Goal: Information Seeking & Learning: Compare options

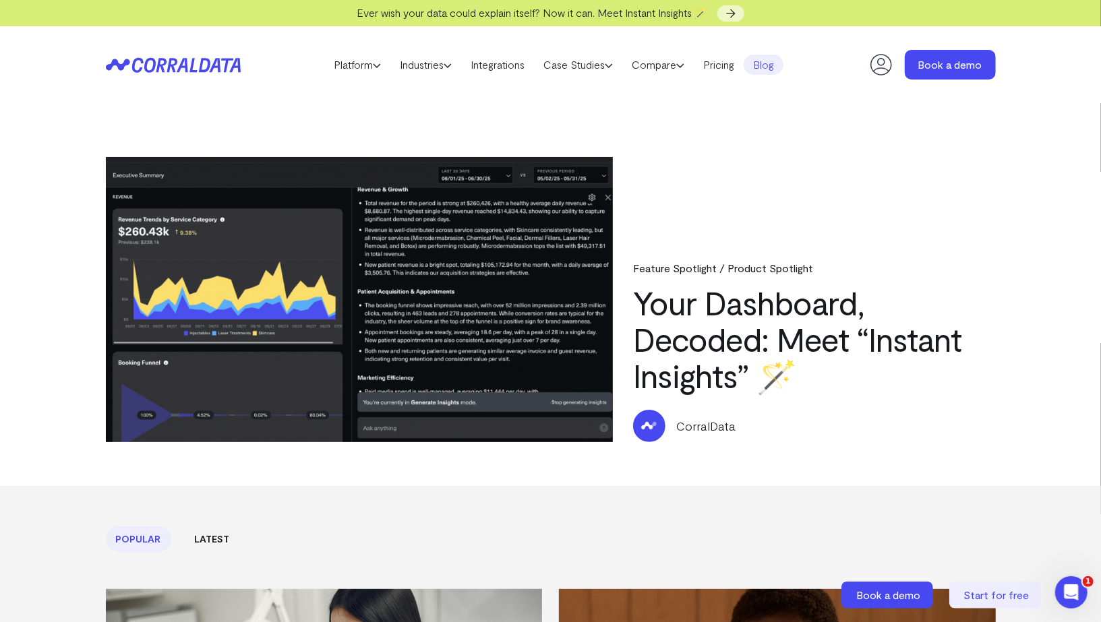
click at [206, 75] on header "Platform AI Reporting Use AI to effortlessly answer any business questions from…" at bounding box center [551, 64] width 890 height 77
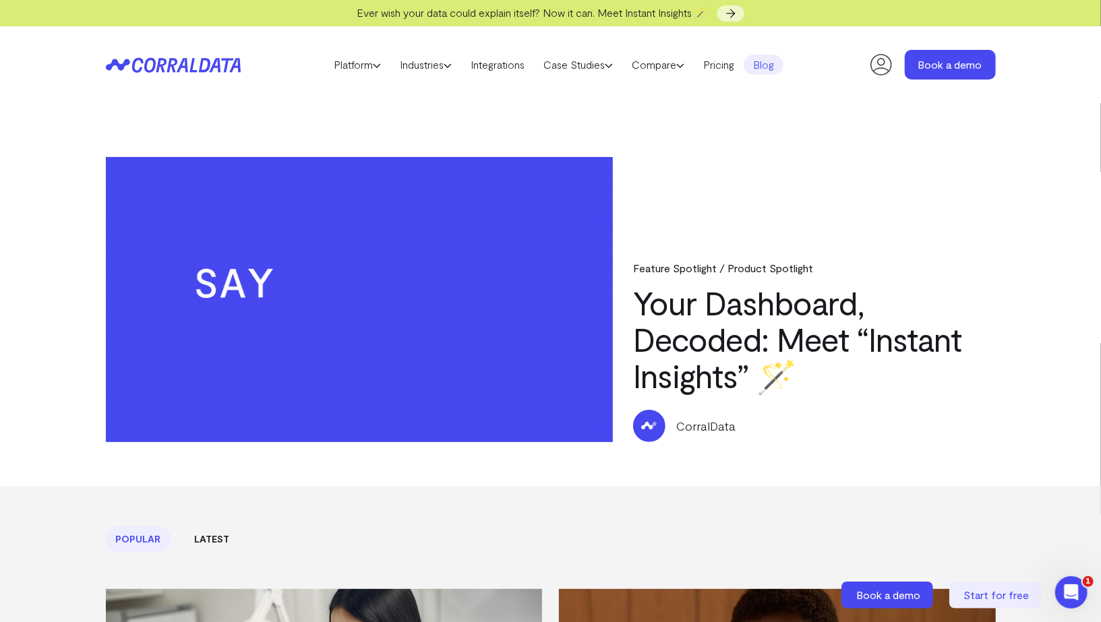
click at [204, 70] on icon at bounding box center [203, 65] width 11 height 14
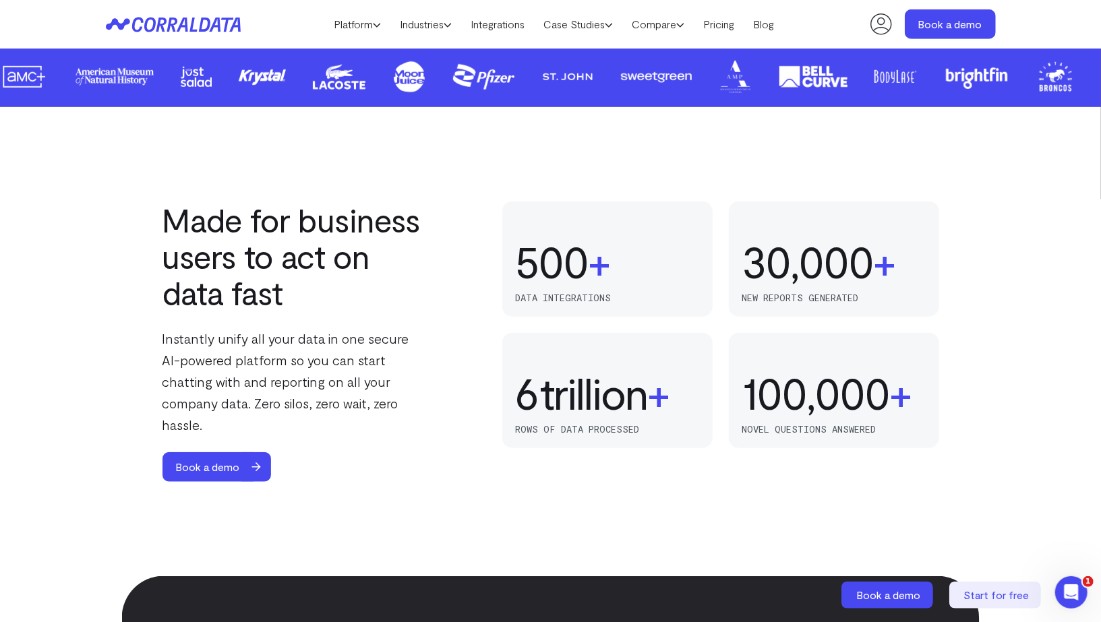
scroll to position [390, 0]
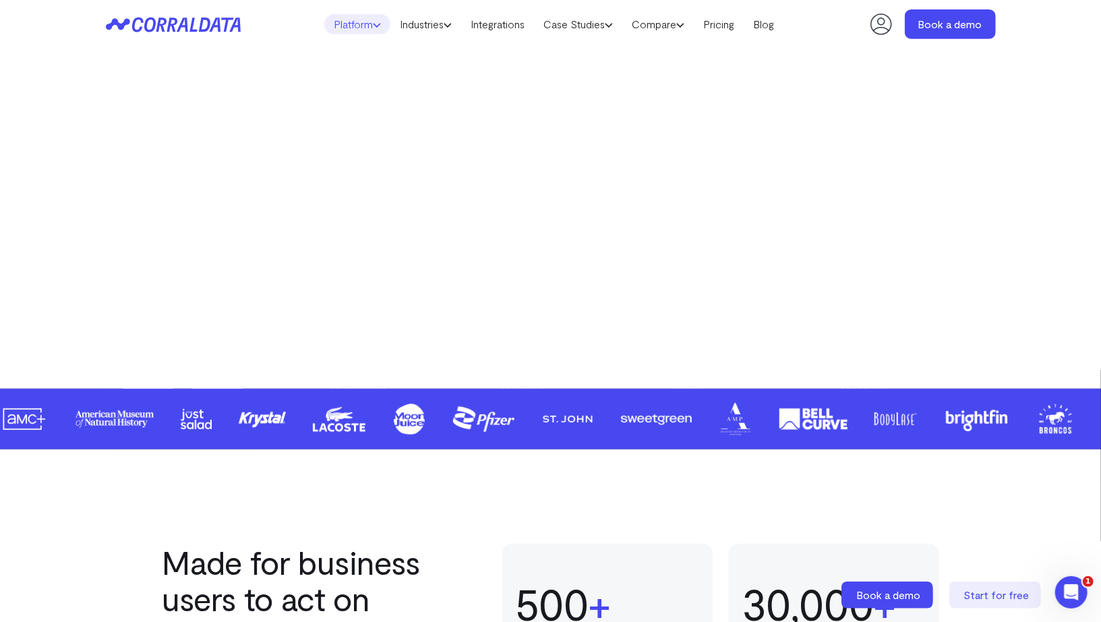
click at [336, 27] on link "Platform" at bounding box center [357, 24] width 66 height 20
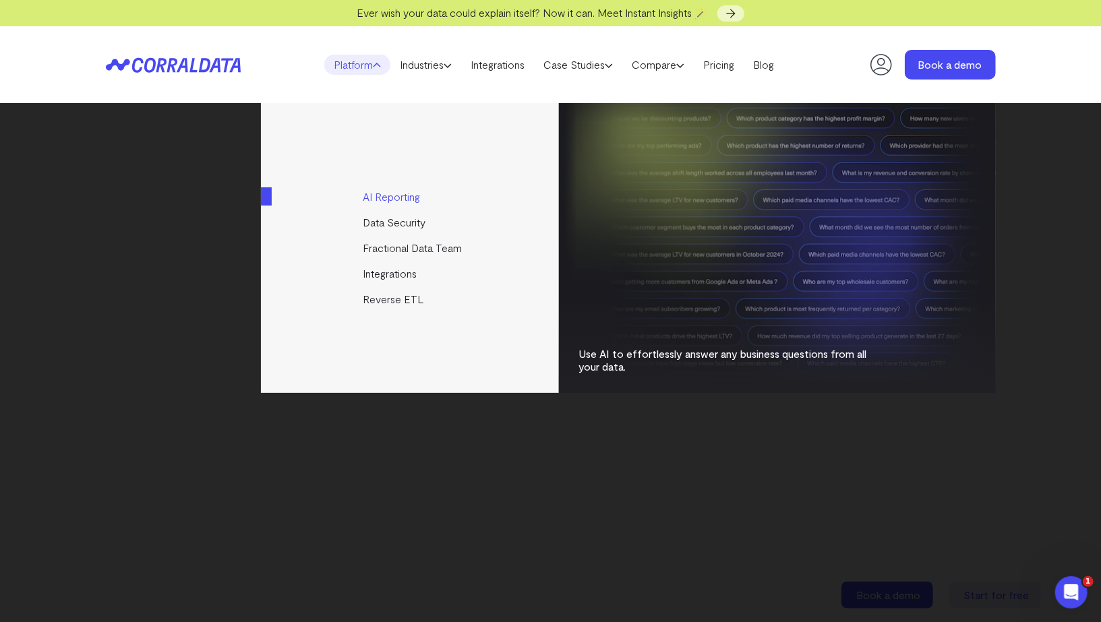
click at [398, 198] on link "AI Reporting" at bounding box center [411, 197] width 300 height 26
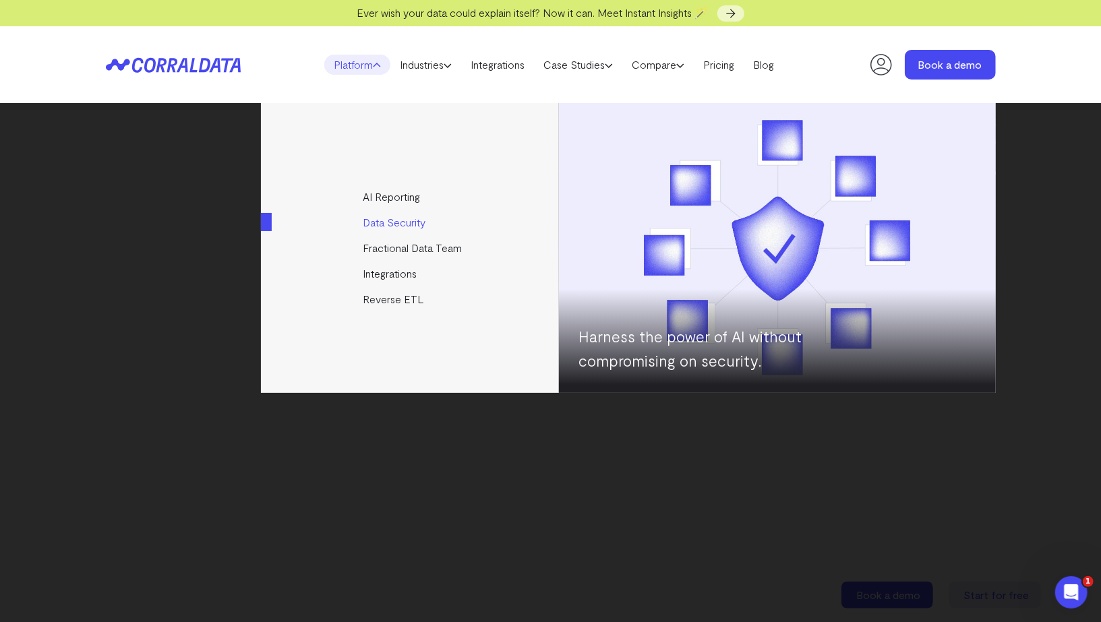
click at [394, 219] on link "Data Security" at bounding box center [411, 223] width 300 height 26
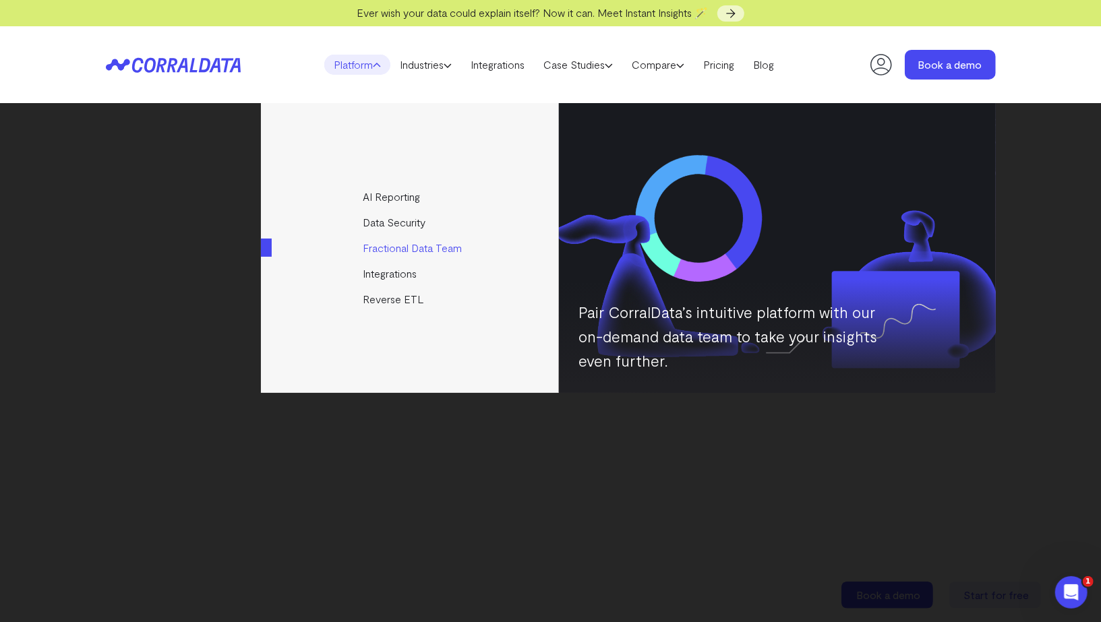
click at [394, 248] on link "Fractional Data Team" at bounding box center [411, 248] width 300 height 26
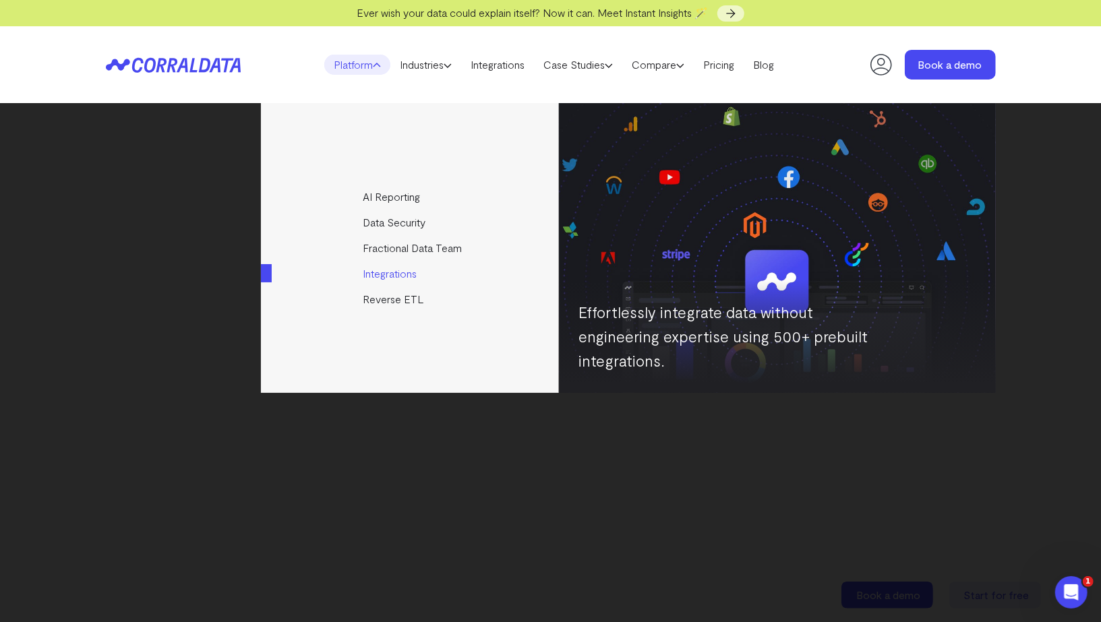
click at [389, 268] on link "Integrations" at bounding box center [411, 274] width 300 height 26
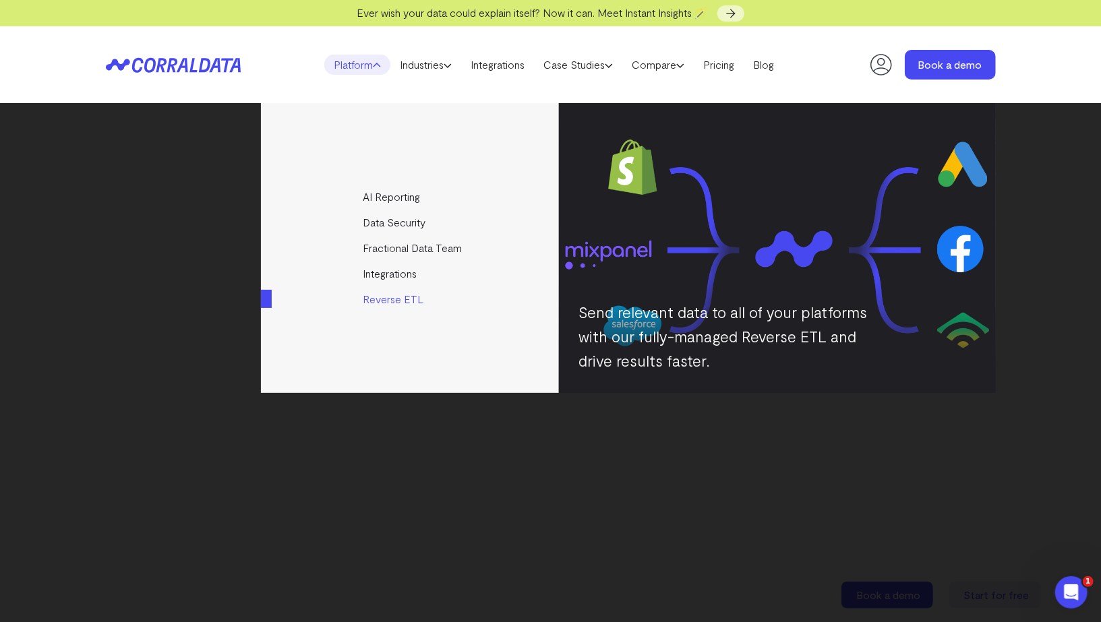
click at [389, 292] on link "Reverse ETL" at bounding box center [411, 299] width 300 height 26
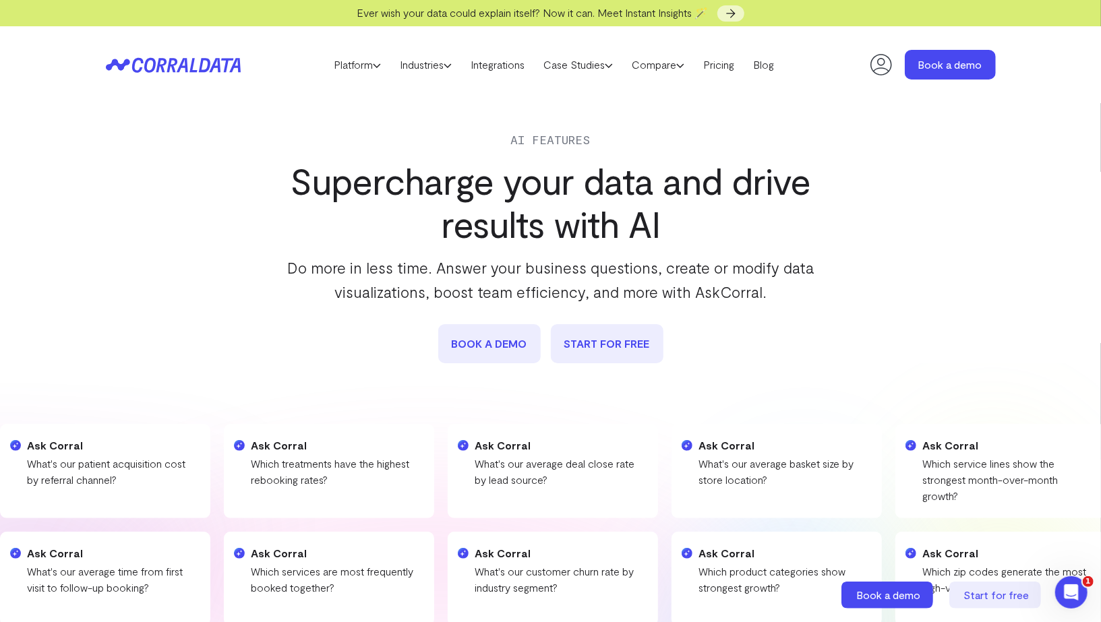
click at [501, 333] on link "book a demo" at bounding box center [489, 343] width 102 height 39
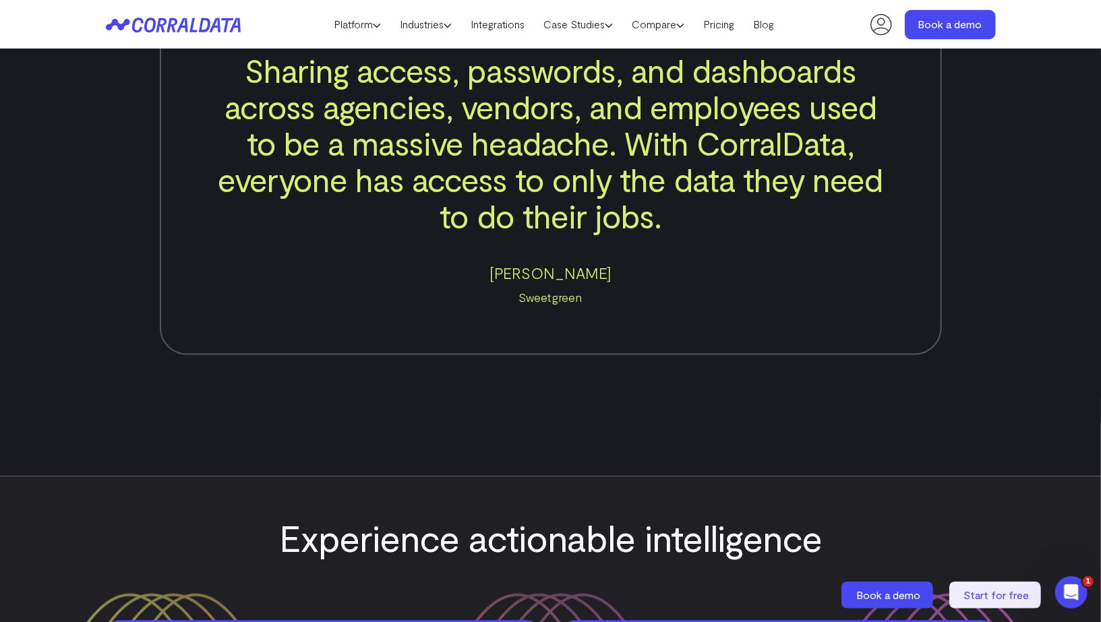
scroll to position [1586, 0]
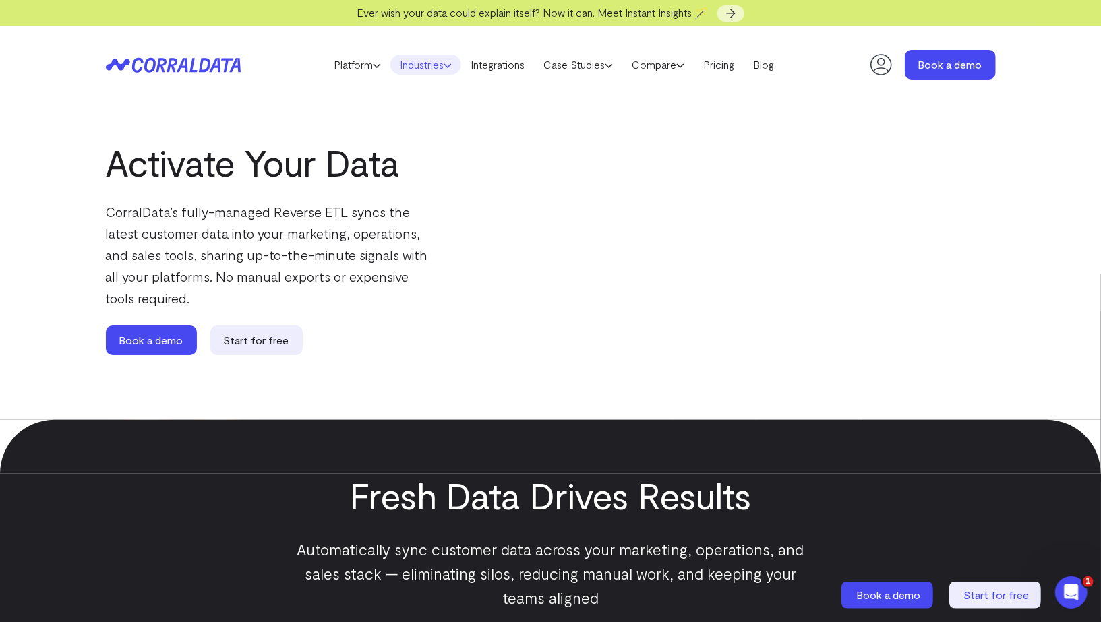
click at [439, 71] on link "Industries" at bounding box center [425, 65] width 71 height 20
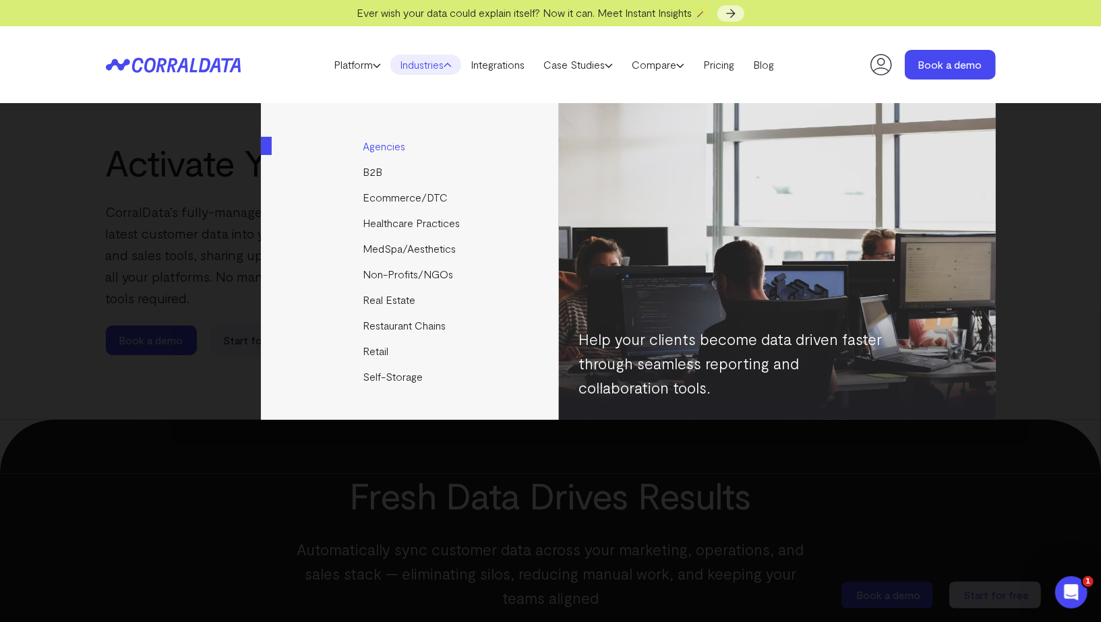
click at [397, 140] on link "Agencies" at bounding box center [411, 146] width 300 height 26
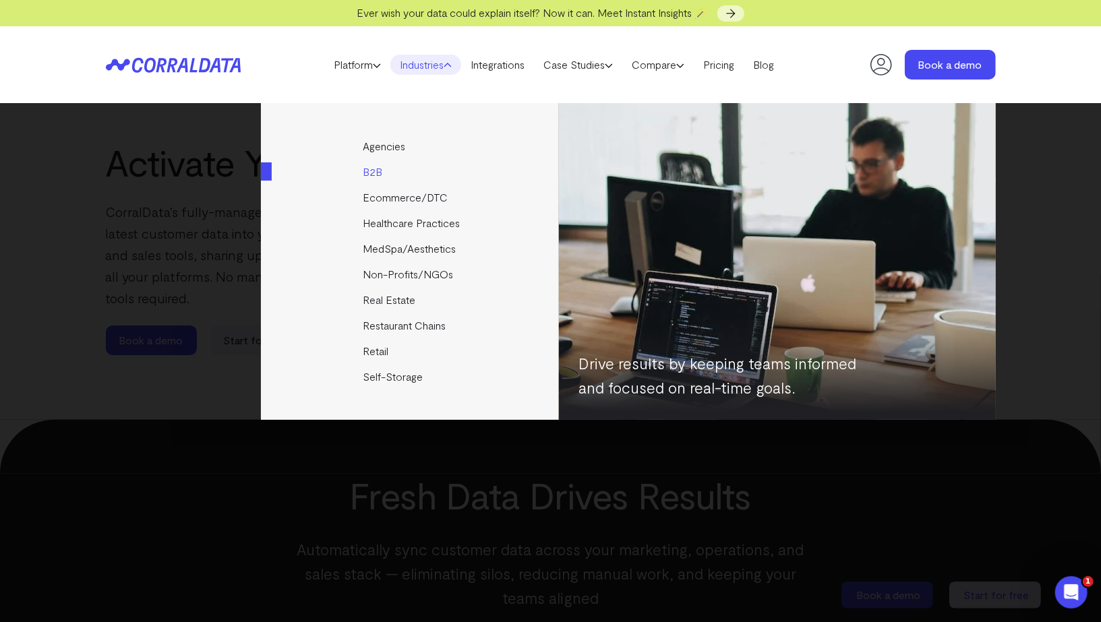
click at [377, 171] on link "B2B" at bounding box center [411, 172] width 300 height 26
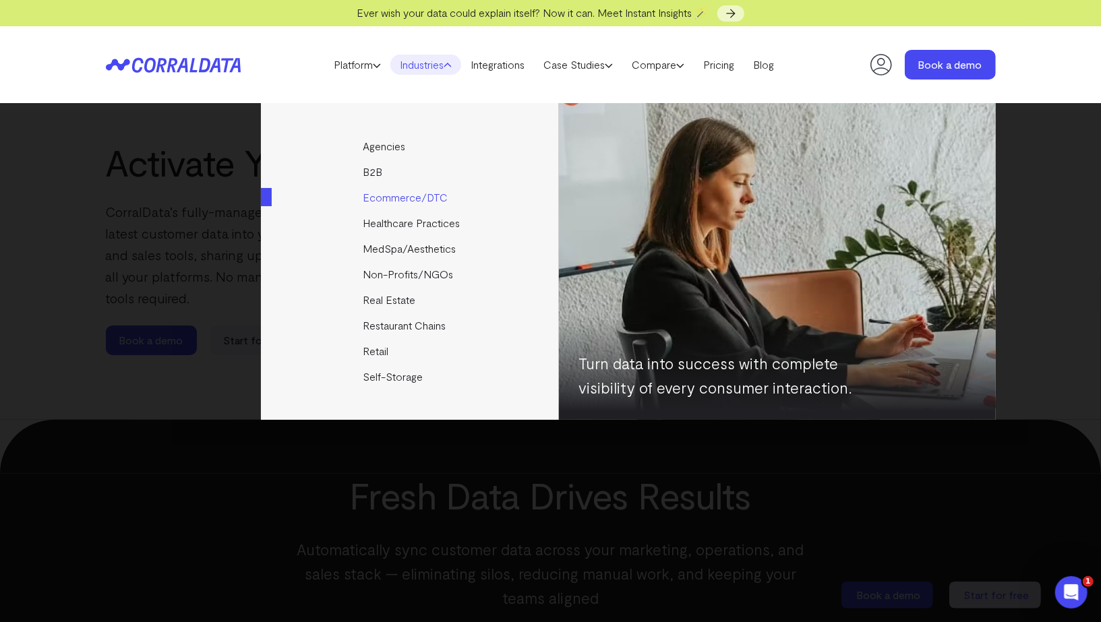
click at [378, 192] on link "Ecommerce/DTC" at bounding box center [411, 198] width 300 height 26
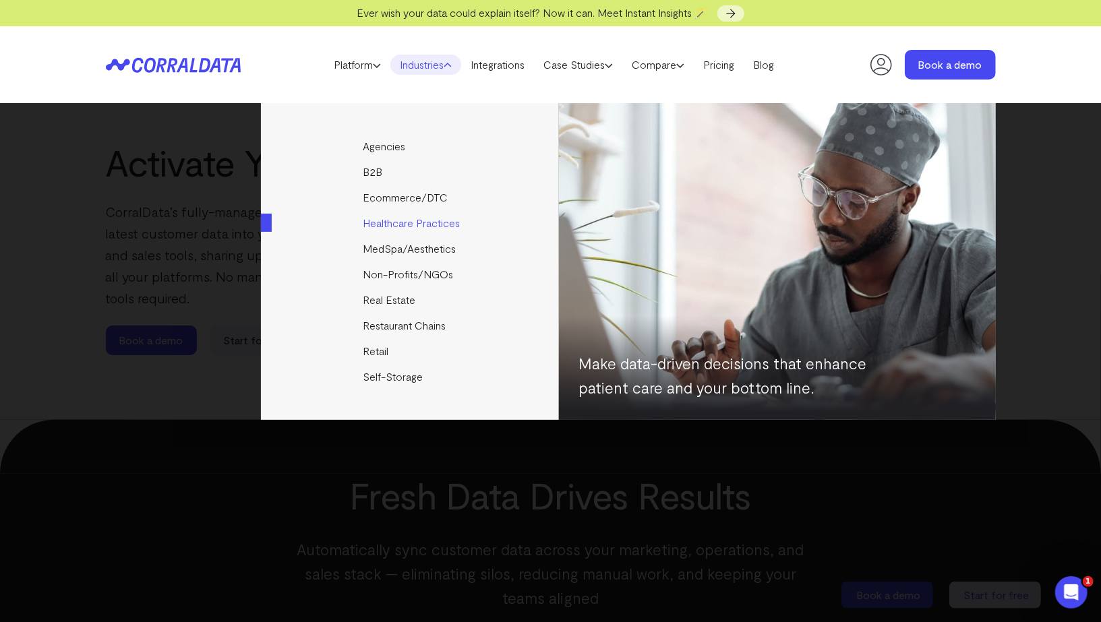
click at [378, 225] on link "Healthcare Practices" at bounding box center [411, 223] width 300 height 26
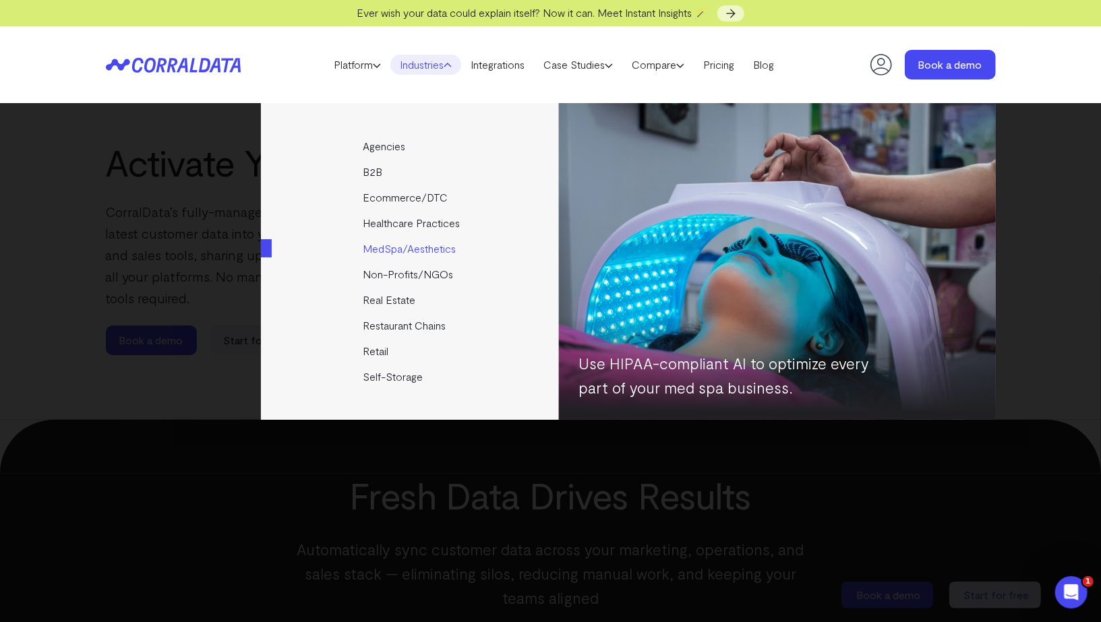
click at [371, 246] on link "MedSpa/Aesthetics" at bounding box center [411, 249] width 300 height 26
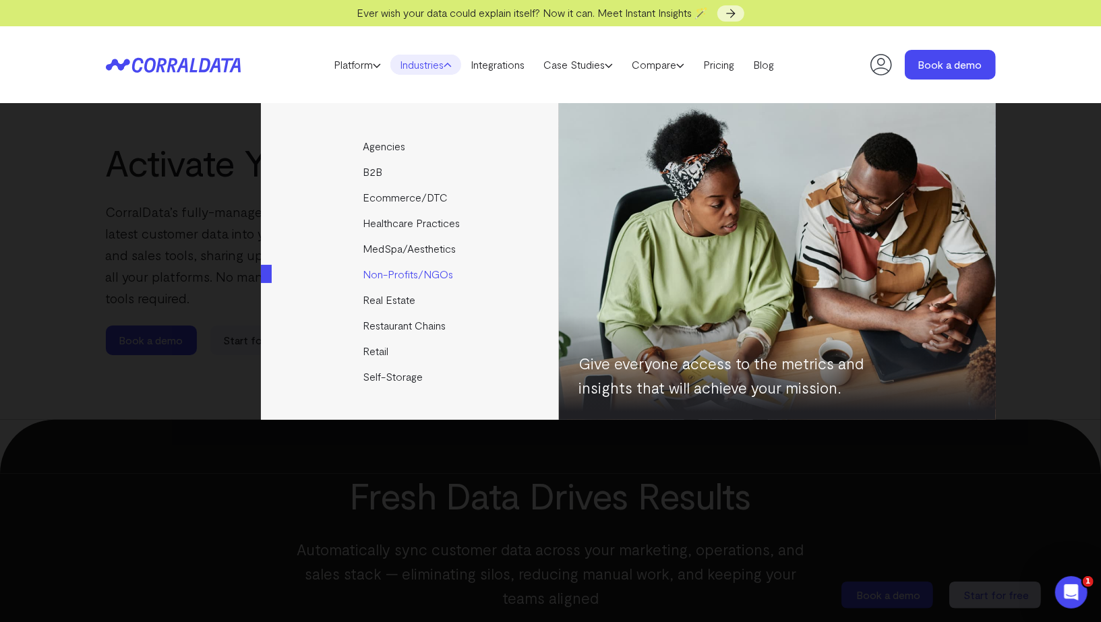
click at [371, 272] on link "Non-Profits/NGOs" at bounding box center [411, 275] width 300 height 26
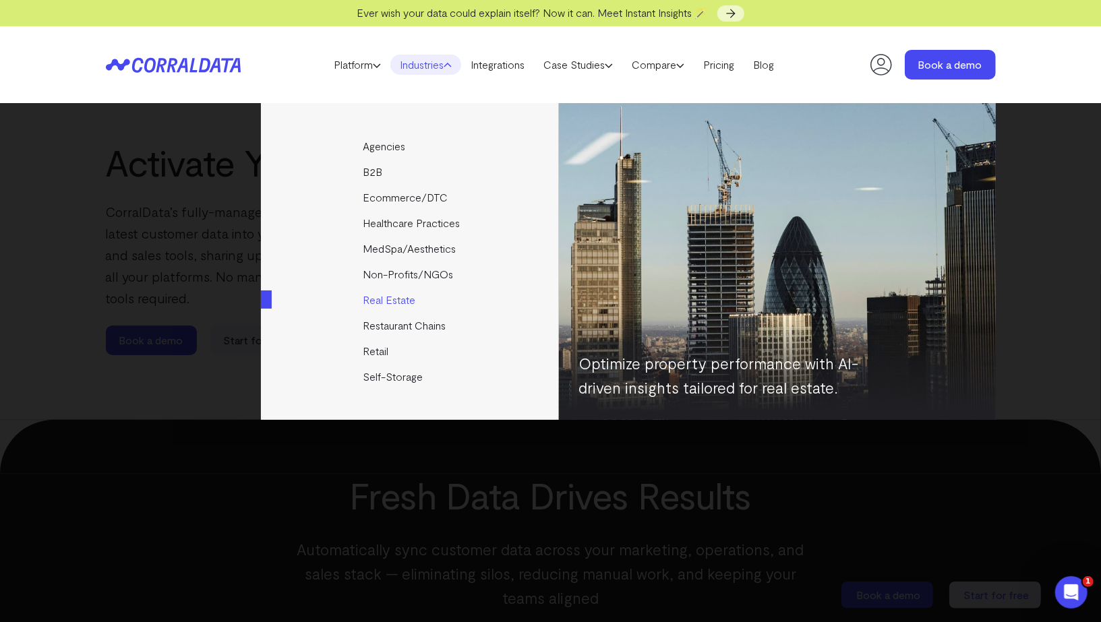
click at [371, 293] on link "Real Estate" at bounding box center [411, 300] width 300 height 26
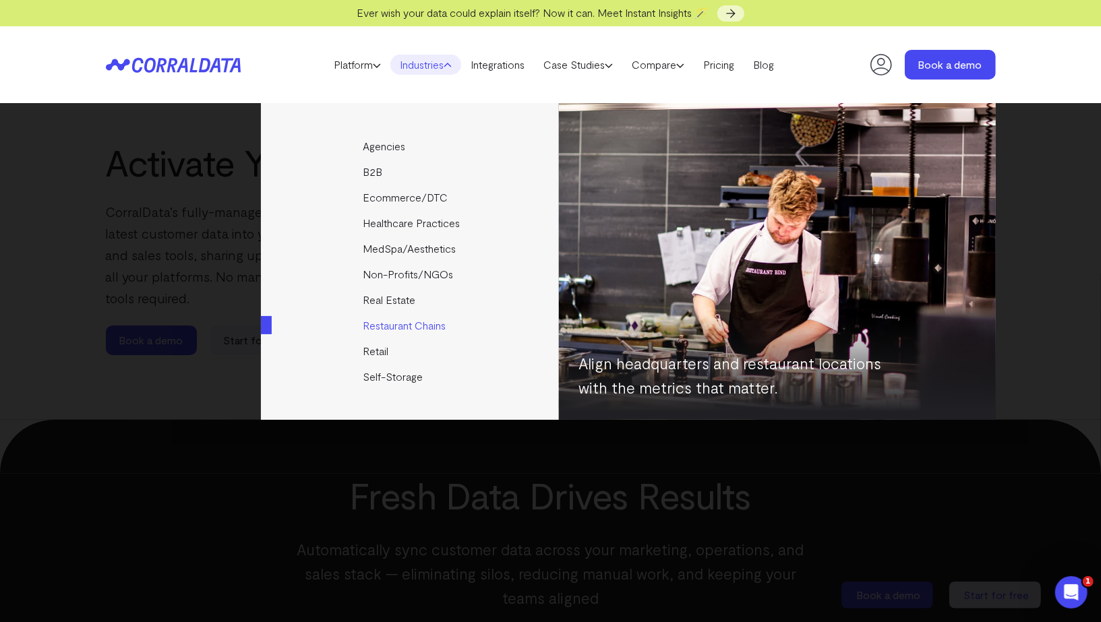
click at [369, 317] on link "Restaurant Chains" at bounding box center [411, 326] width 300 height 26
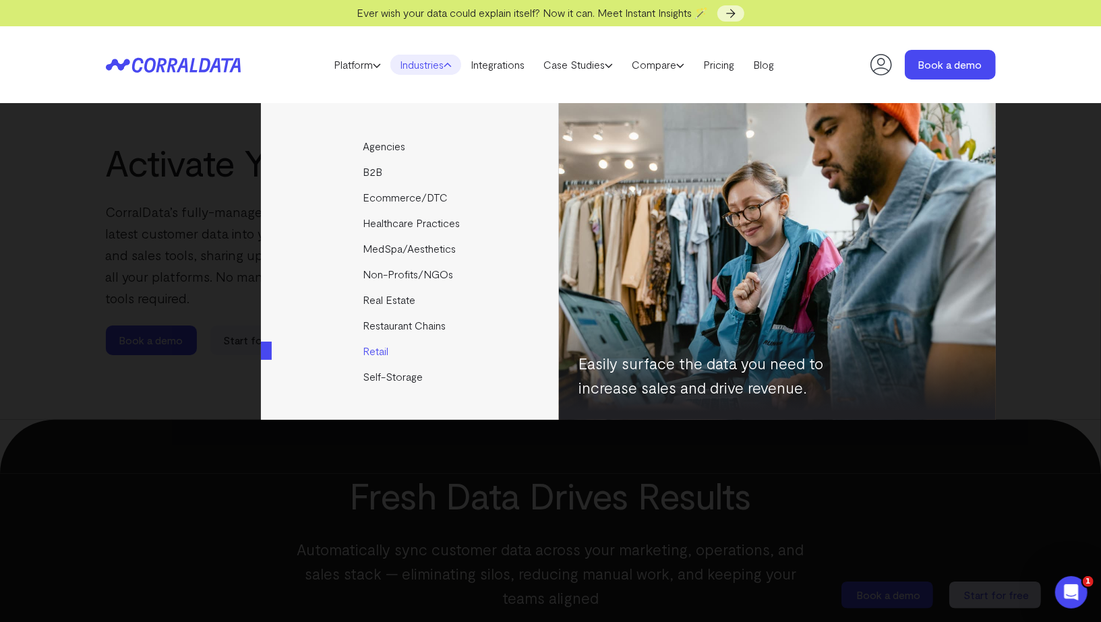
click at [369, 347] on link "Retail" at bounding box center [411, 351] width 300 height 26
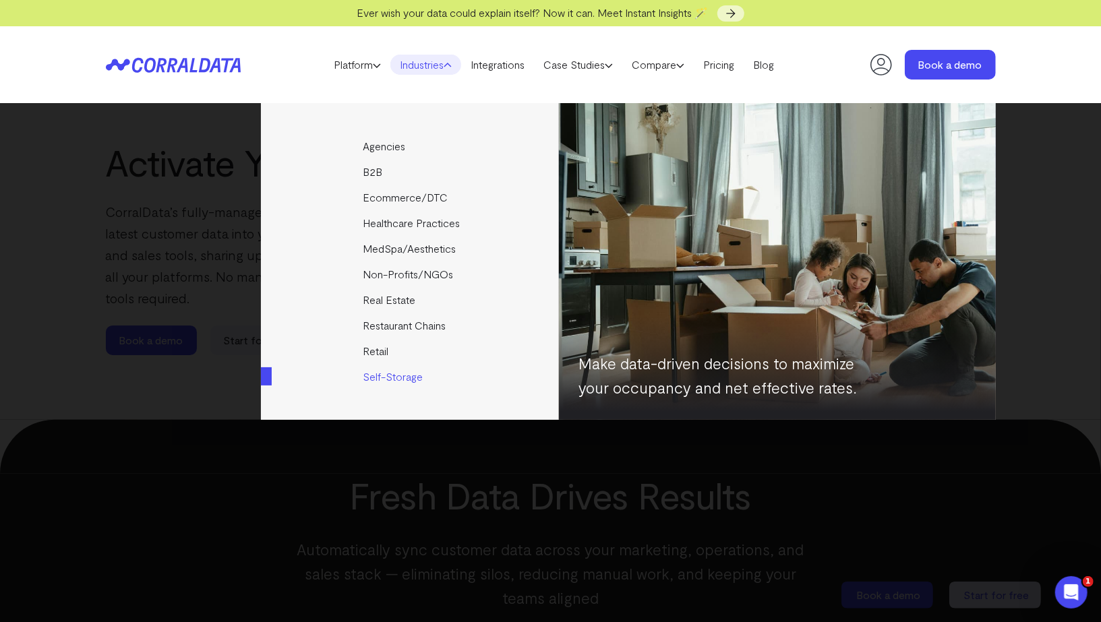
click at [369, 372] on link "Self-Storage" at bounding box center [411, 377] width 300 height 26
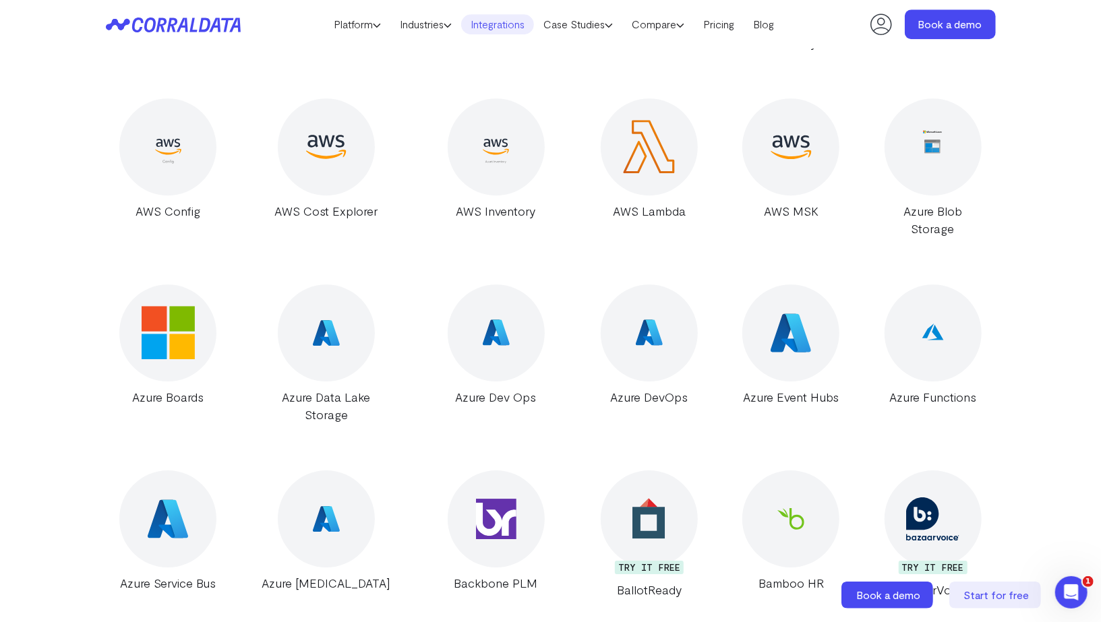
scroll to position [2518, 0]
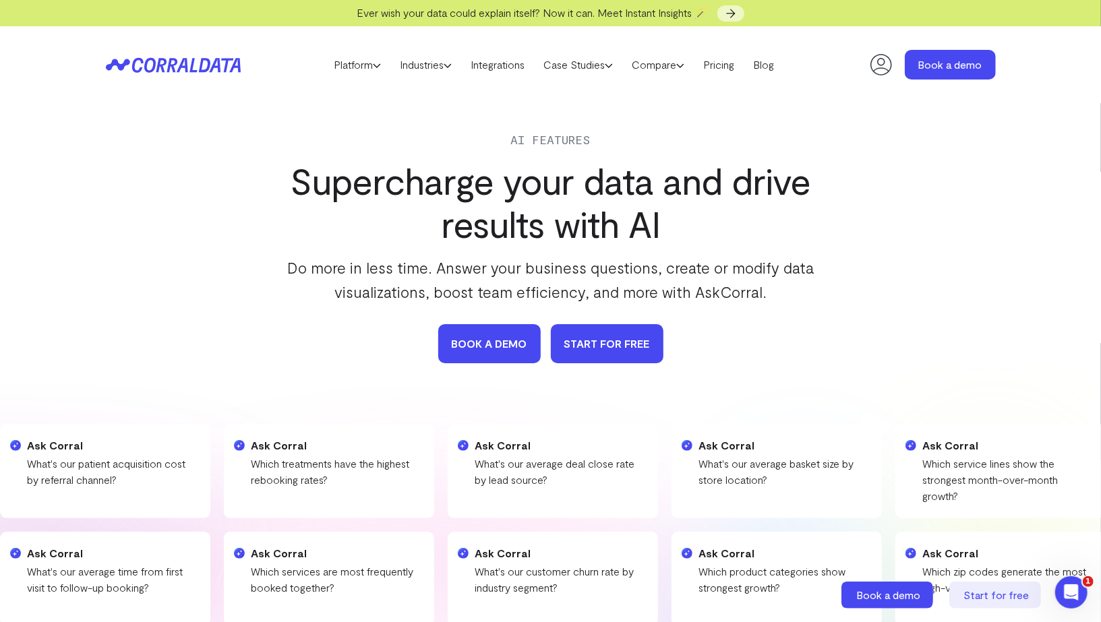
click at [626, 344] on link "START FOR FREE" at bounding box center [607, 343] width 113 height 39
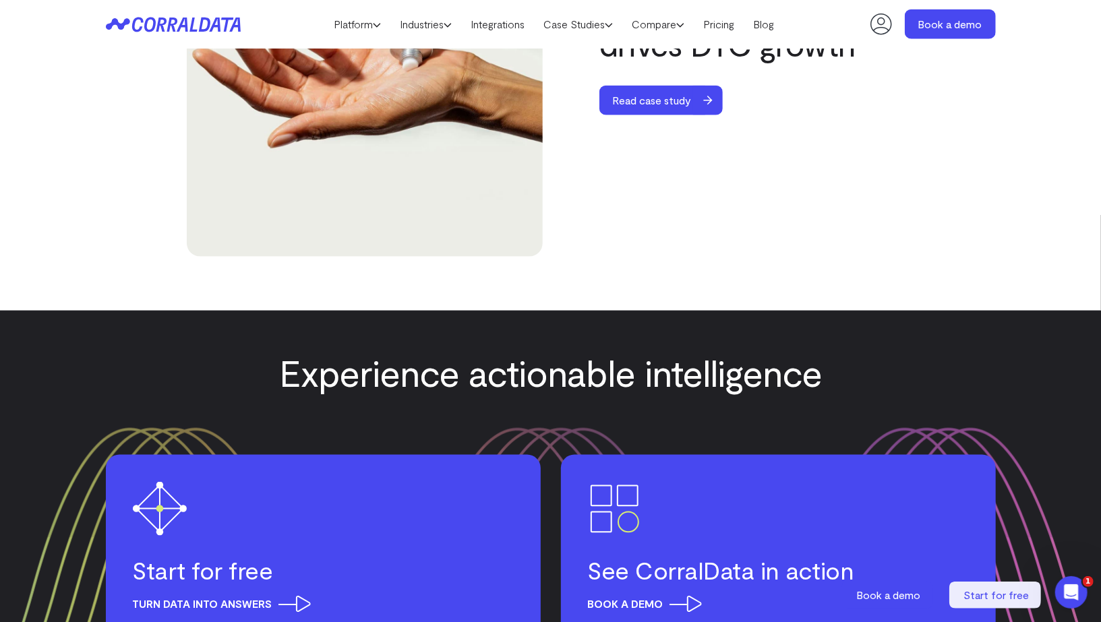
scroll to position [4838, 0]
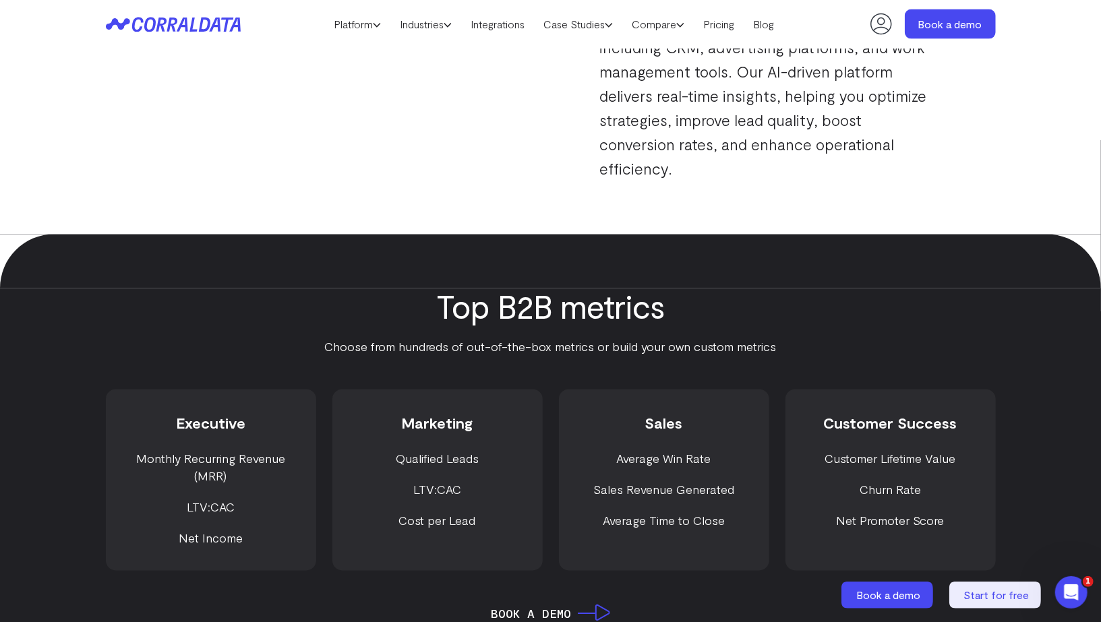
scroll to position [1067, 0]
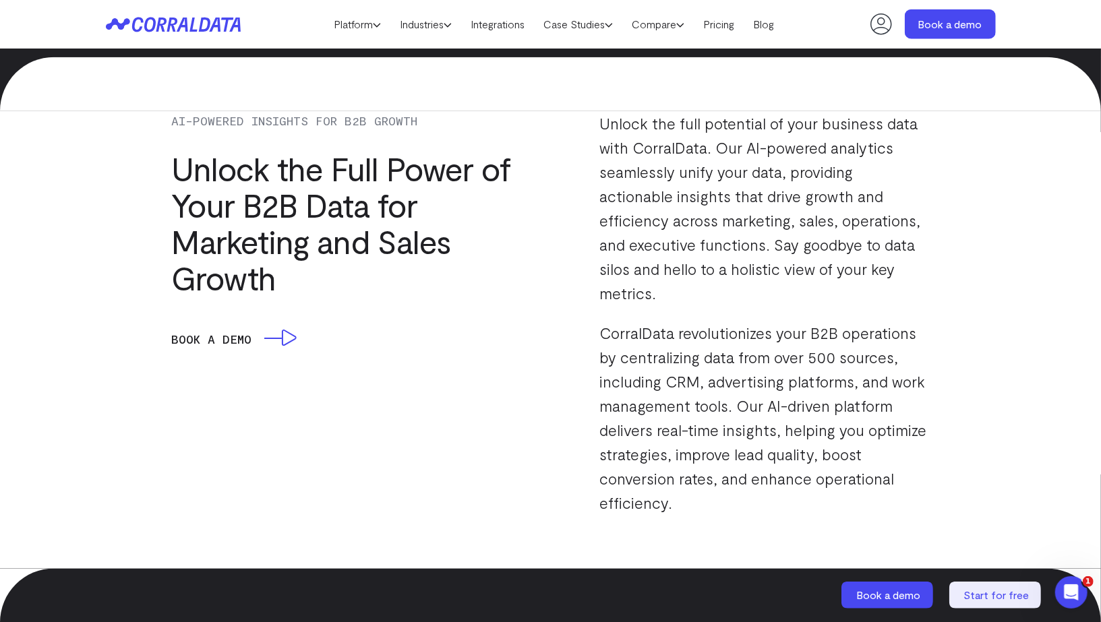
click at [245, 341] on link "Book a Demo" at bounding box center [230, 339] width 119 height 19
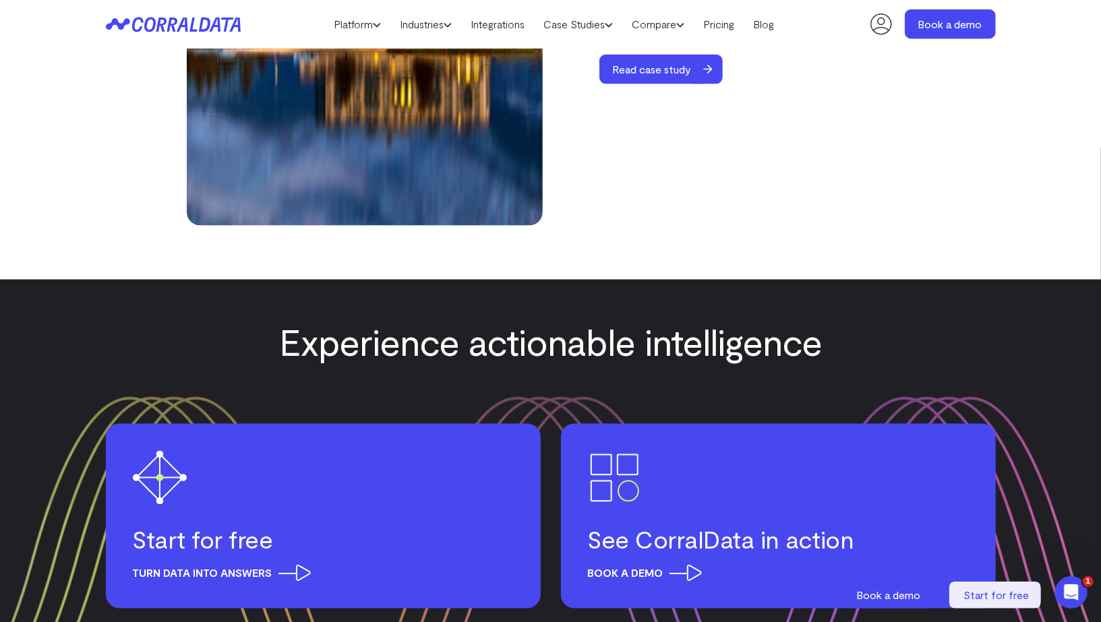
scroll to position [4947, 0]
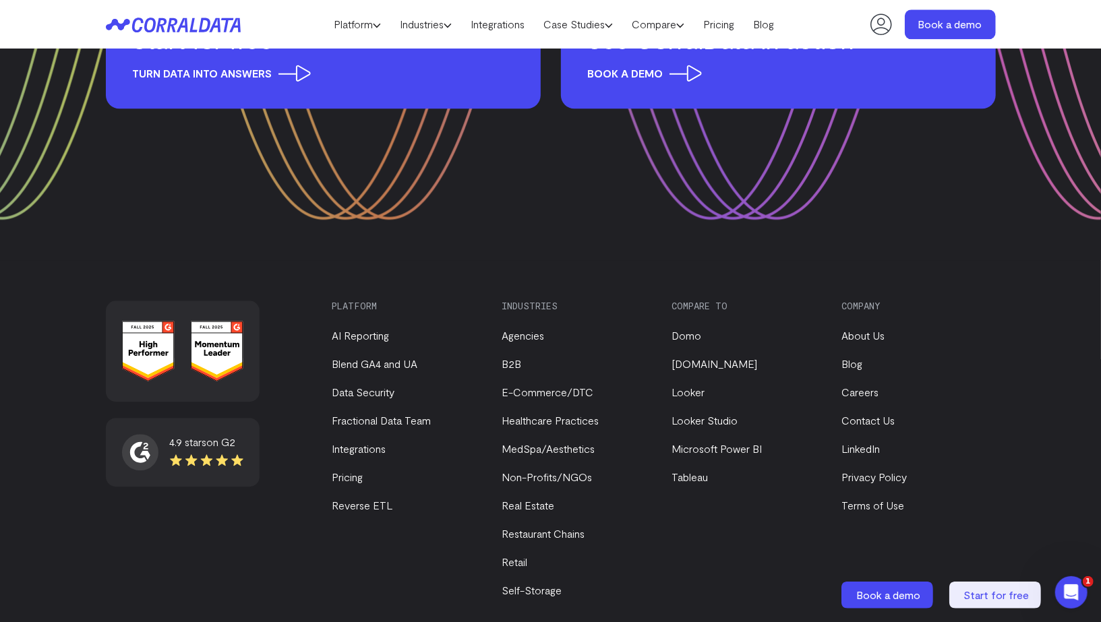
scroll to position [5488, 0]
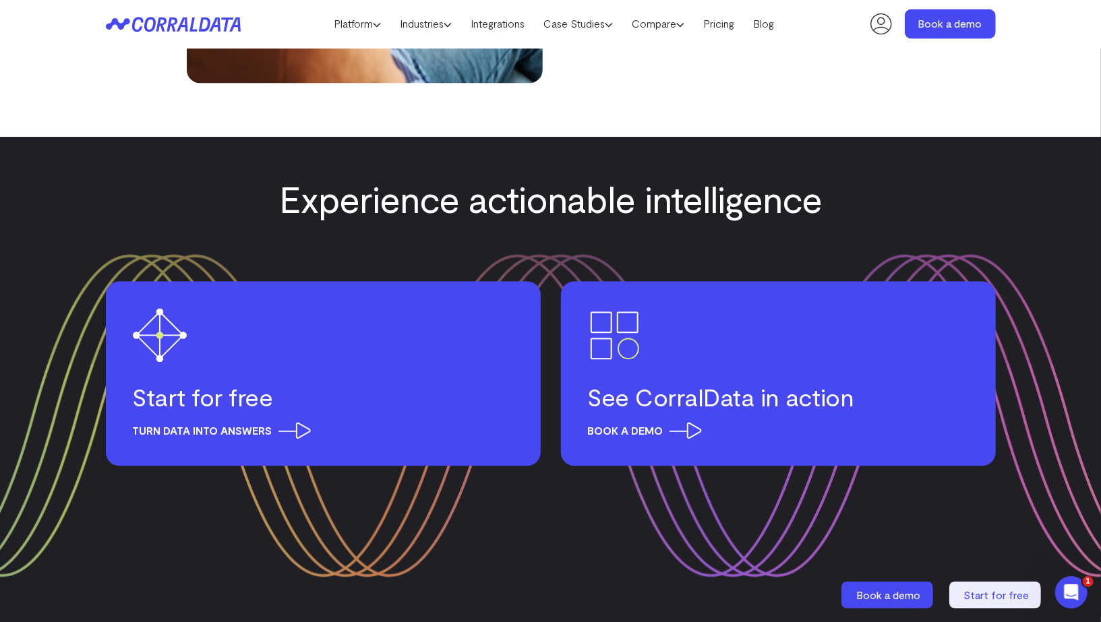
scroll to position [5293, 0]
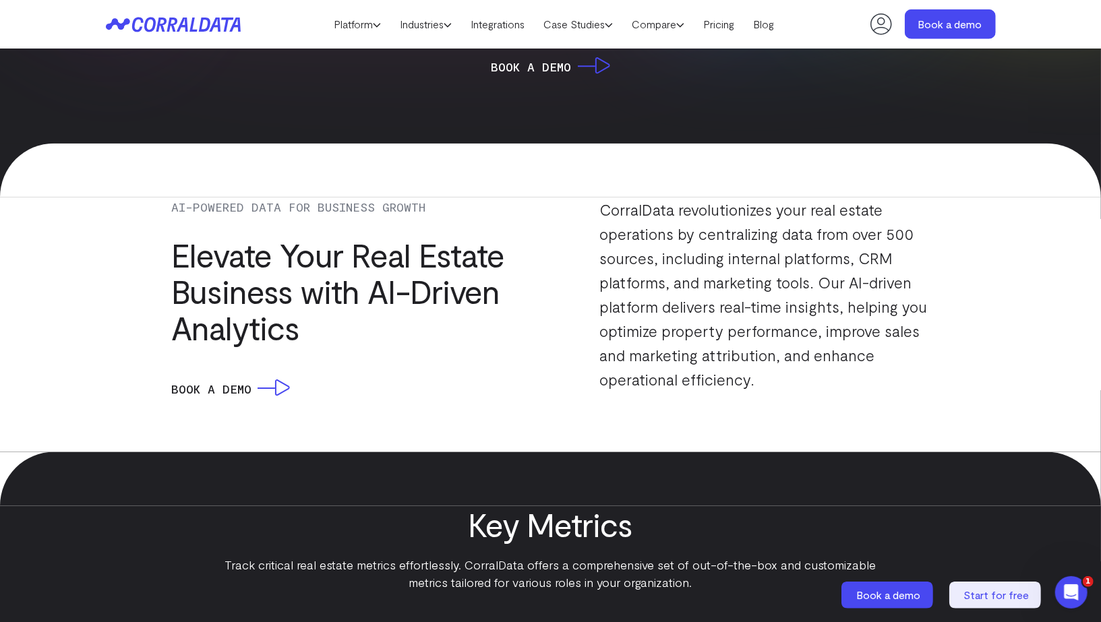
scroll to position [971, 0]
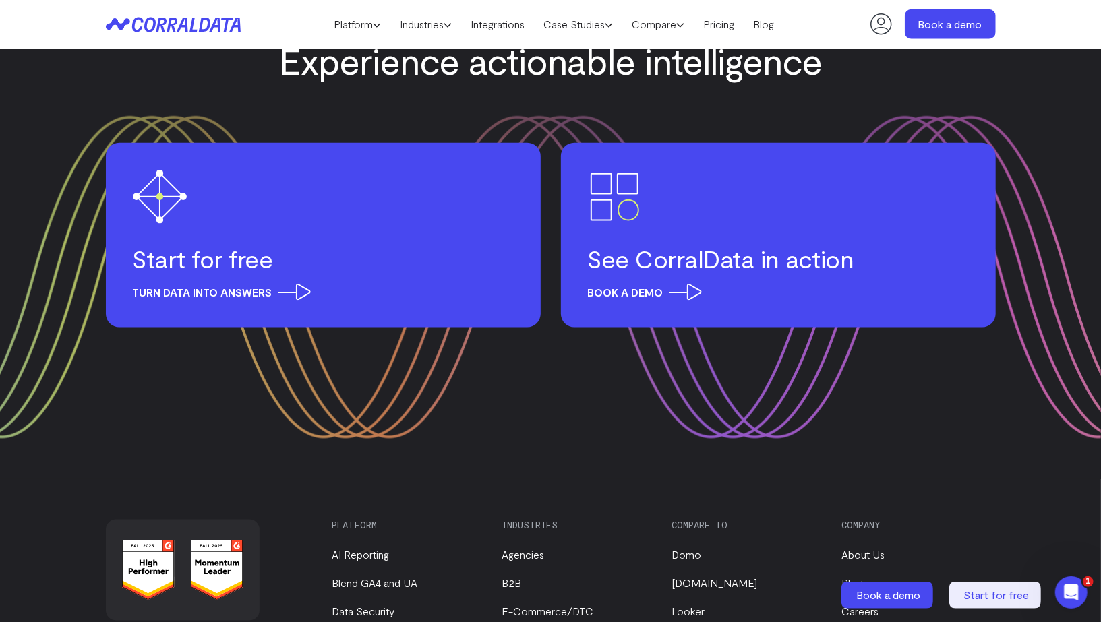
scroll to position [4572, 0]
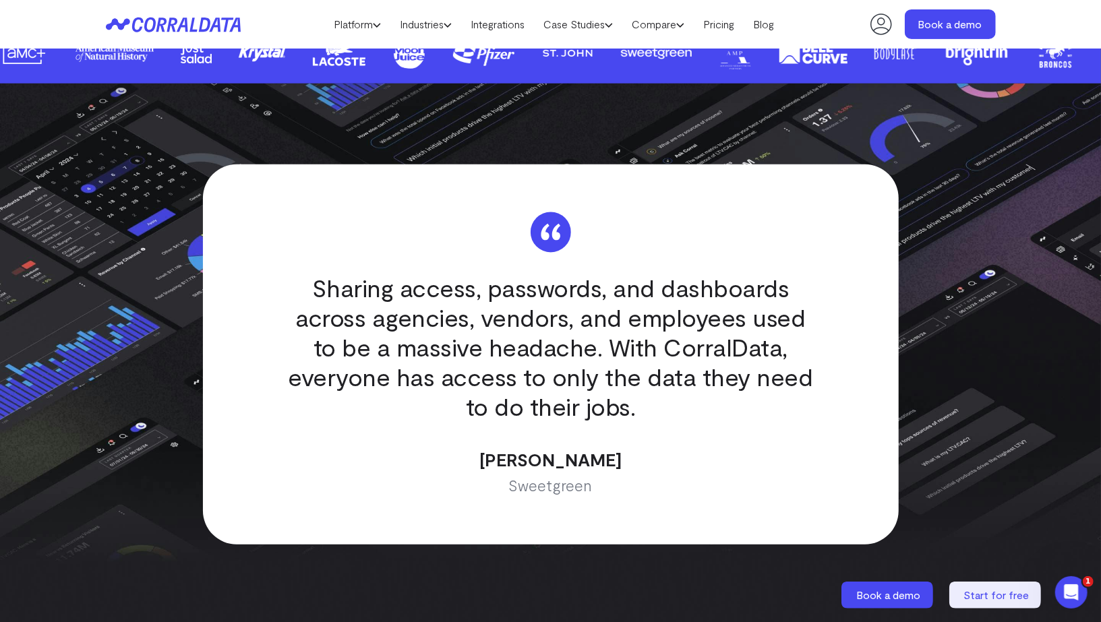
scroll to position [3672, 0]
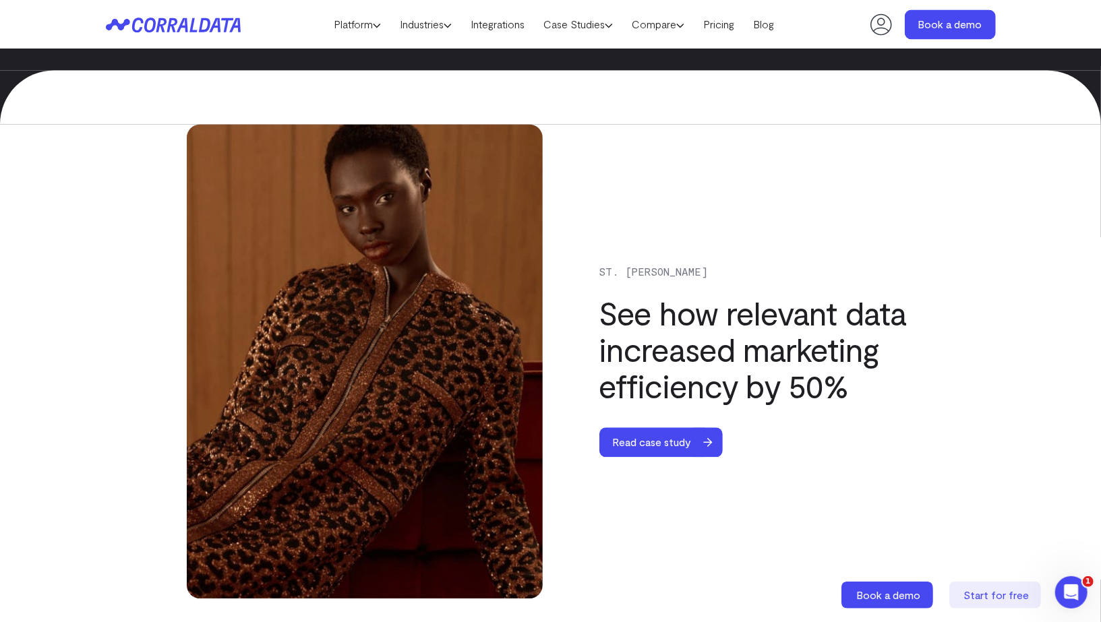
scroll to position [5074, 0]
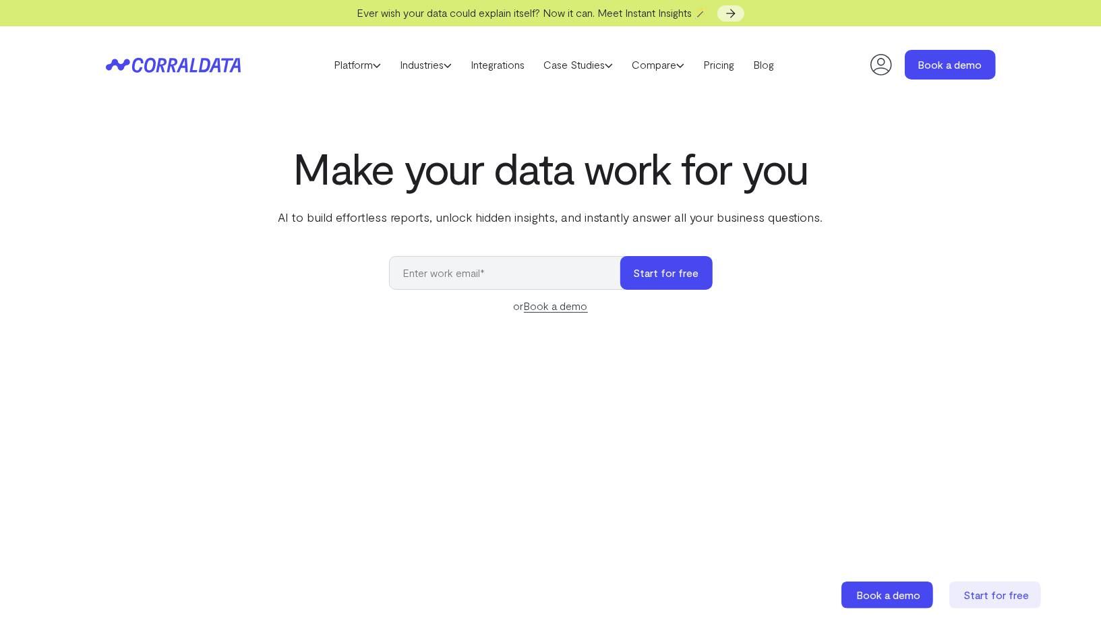
click at [581, 68] on link "Case Studies" at bounding box center [578, 65] width 88 height 20
click at [579, 62] on link "Case Studies" at bounding box center [578, 65] width 88 height 20
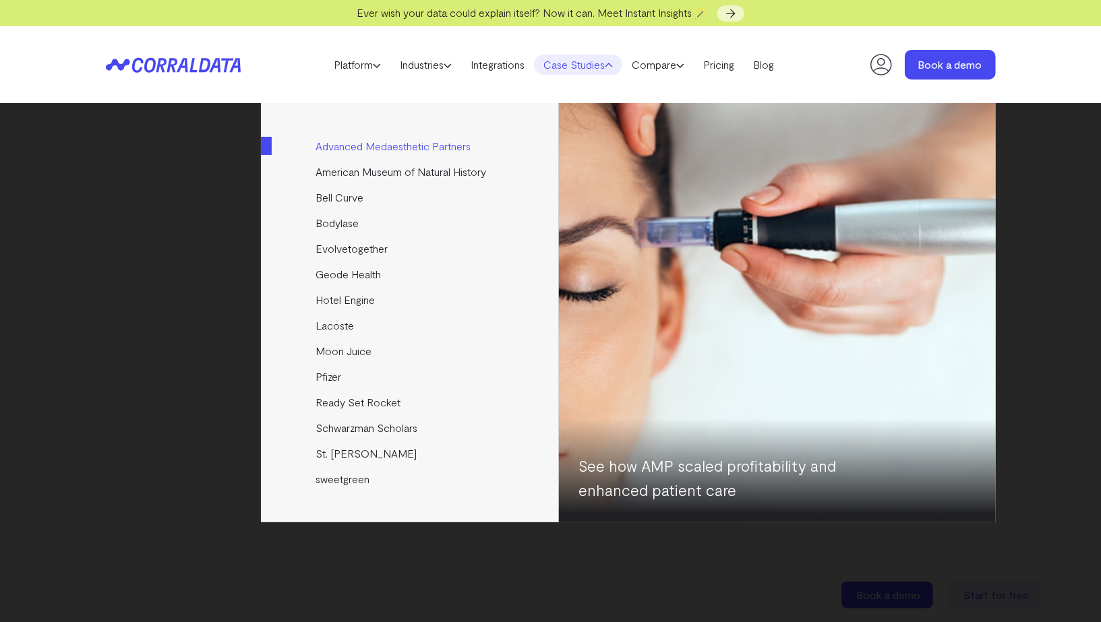
click at [382, 137] on link "Advanced Medaesthetic Partners" at bounding box center [411, 146] width 300 height 26
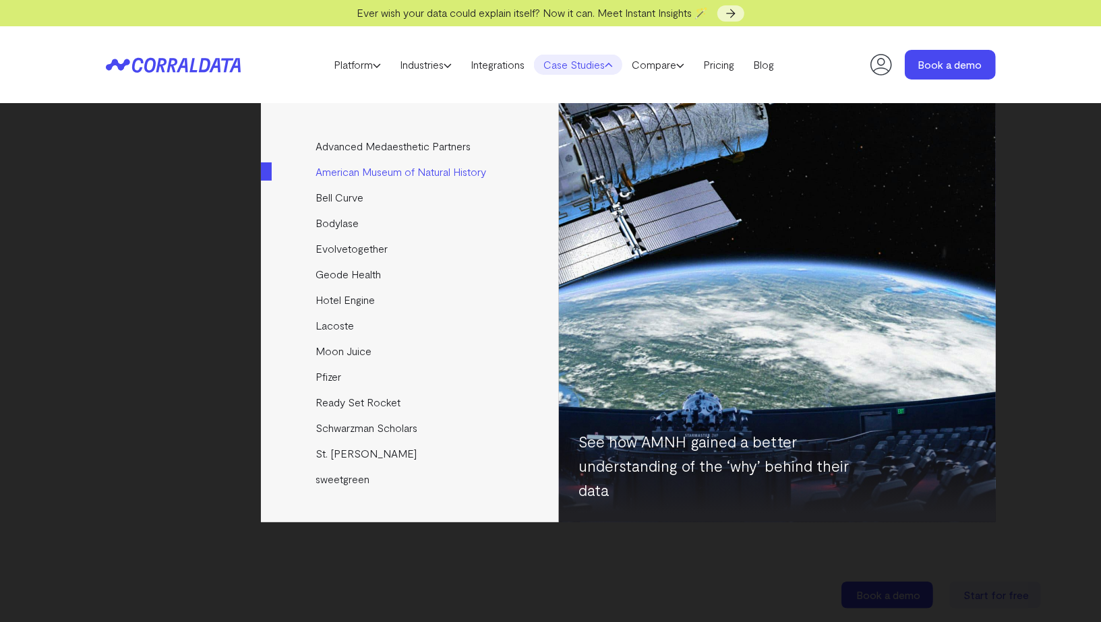
click at [367, 174] on link "American Museum of Natural History" at bounding box center [411, 172] width 300 height 26
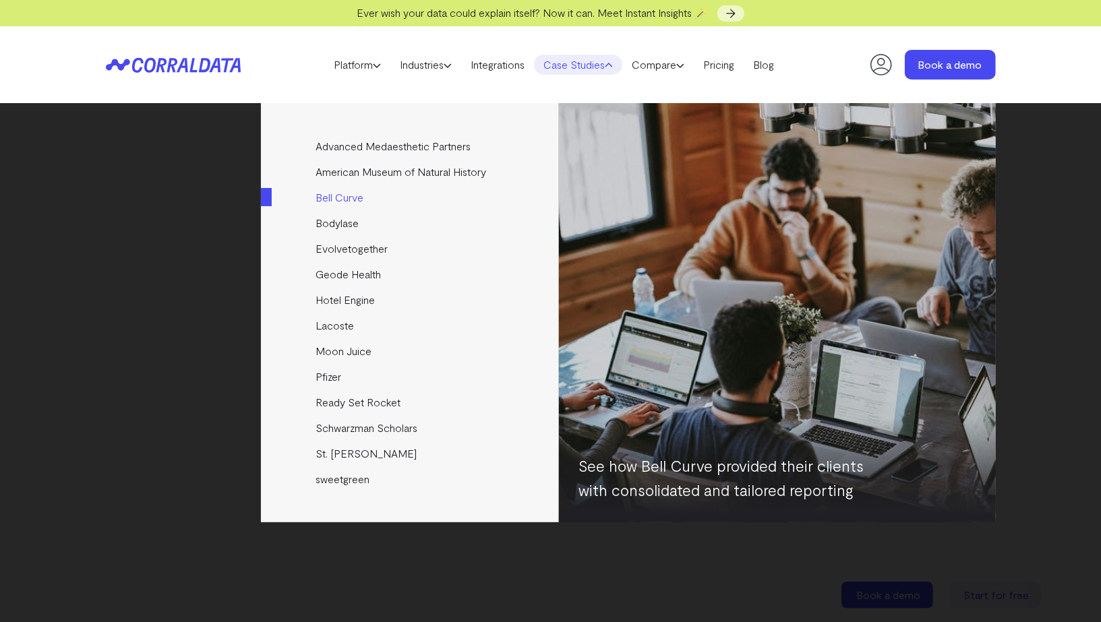
click at [343, 195] on link "Bell Curve" at bounding box center [411, 198] width 300 height 26
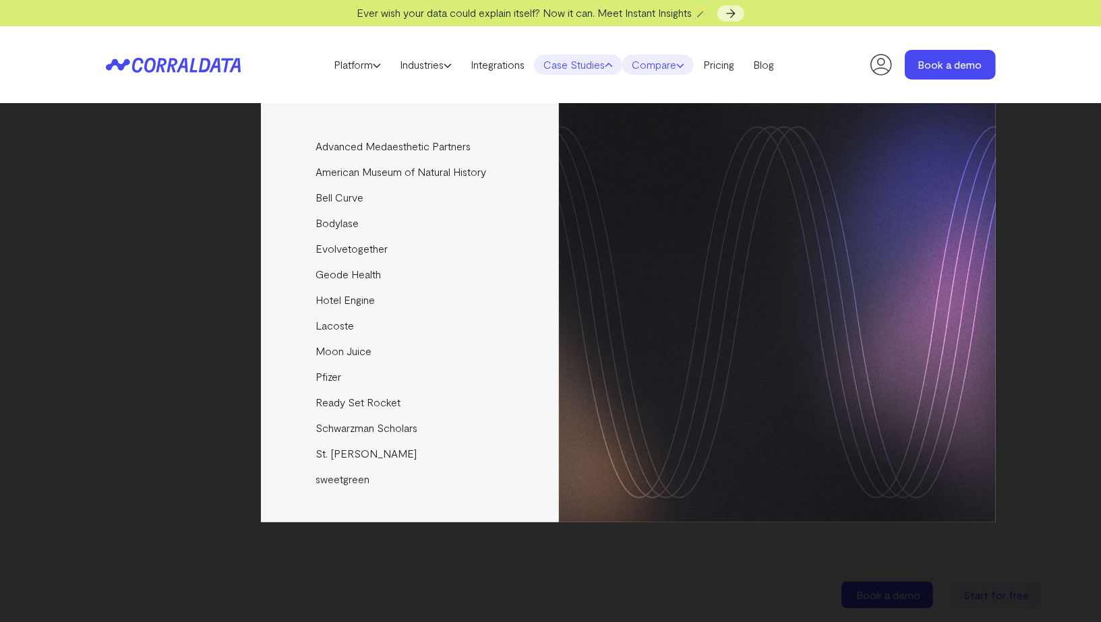
click at [654, 73] on link "Compare" at bounding box center [657, 65] width 71 height 20
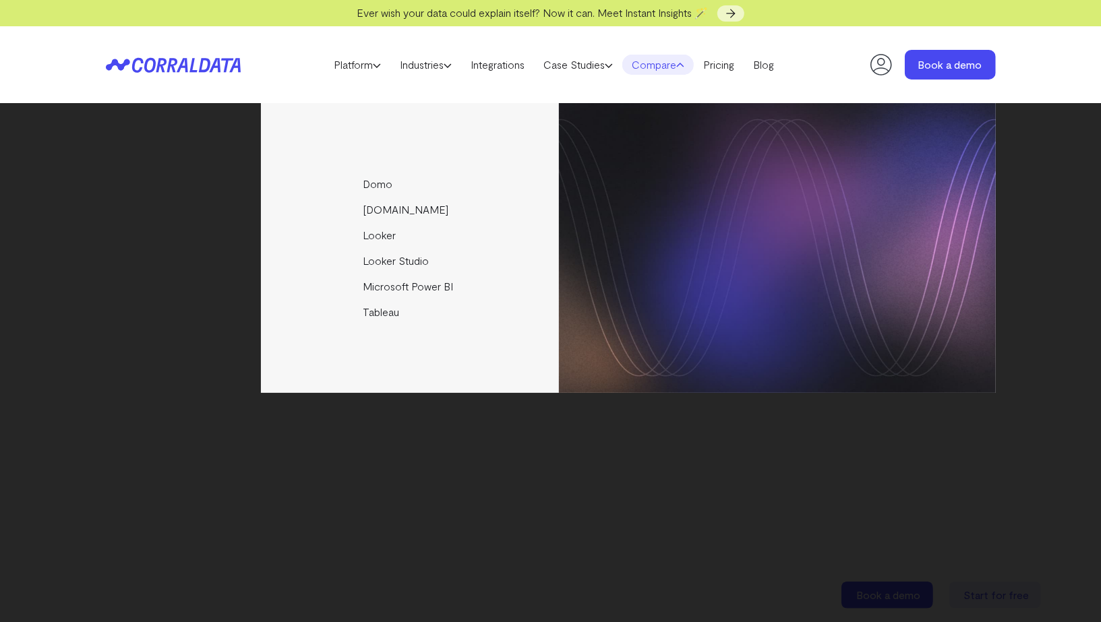
click at [400, 162] on ul "Domo Funnel.io Looker Looker Studio Microsoft Power BI Tableau" at bounding box center [628, 248] width 735 height 290
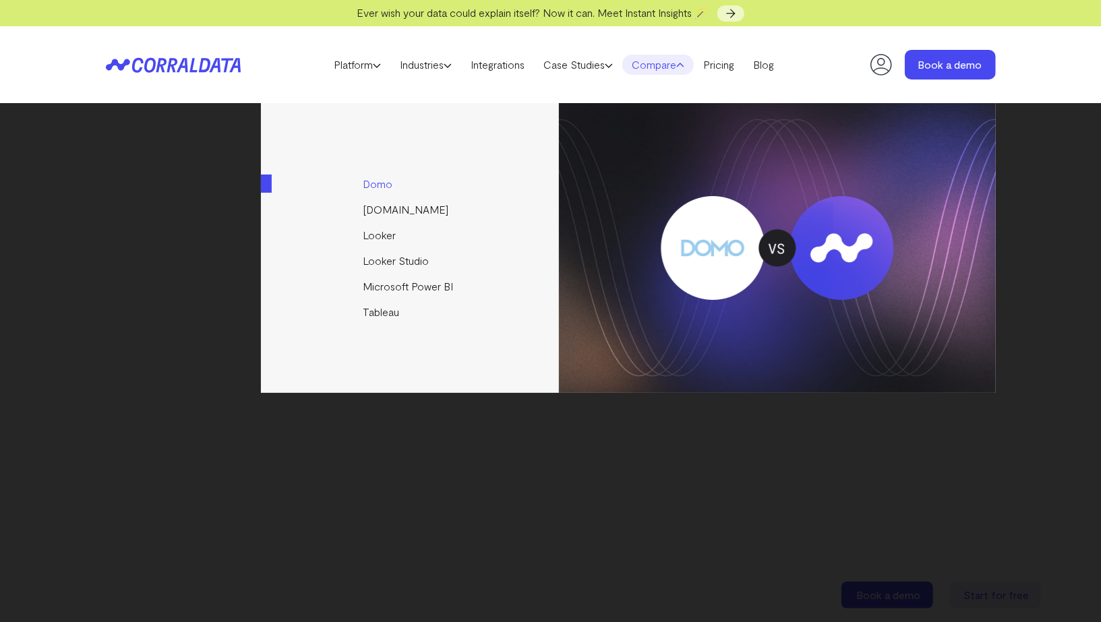
click at [391, 185] on link "Domo" at bounding box center [411, 184] width 300 height 26
click at [390, 208] on link "[DOMAIN_NAME]" at bounding box center [411, 210] width 300 height 26
click at [388, 230] on link "Looker" at bounding box center [411, 235] width 300 height 26
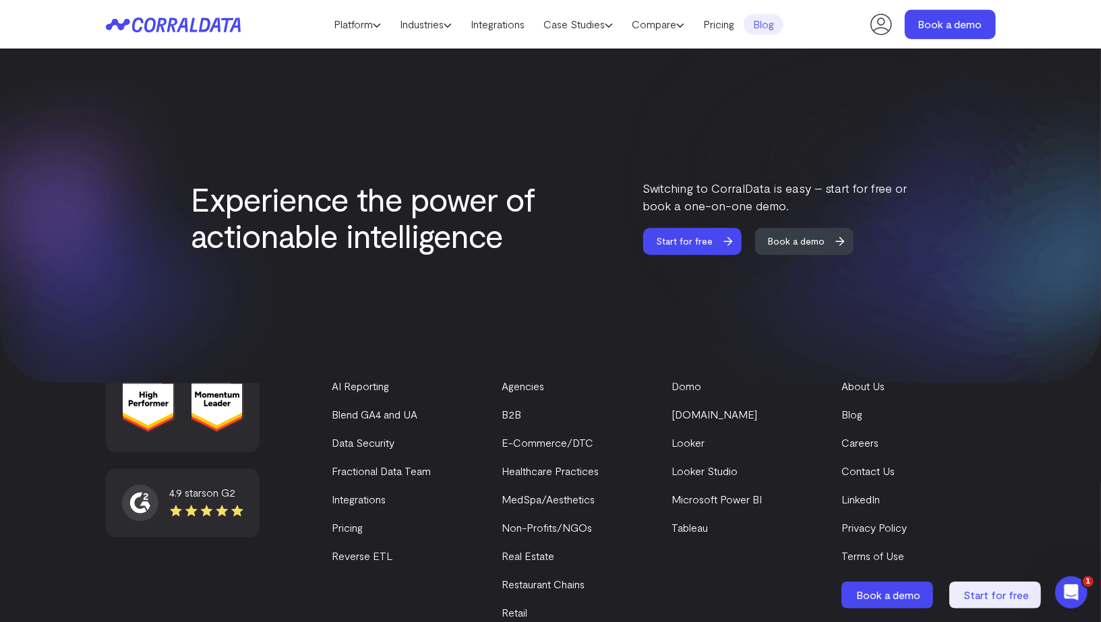
scroll to position [2456, 0]
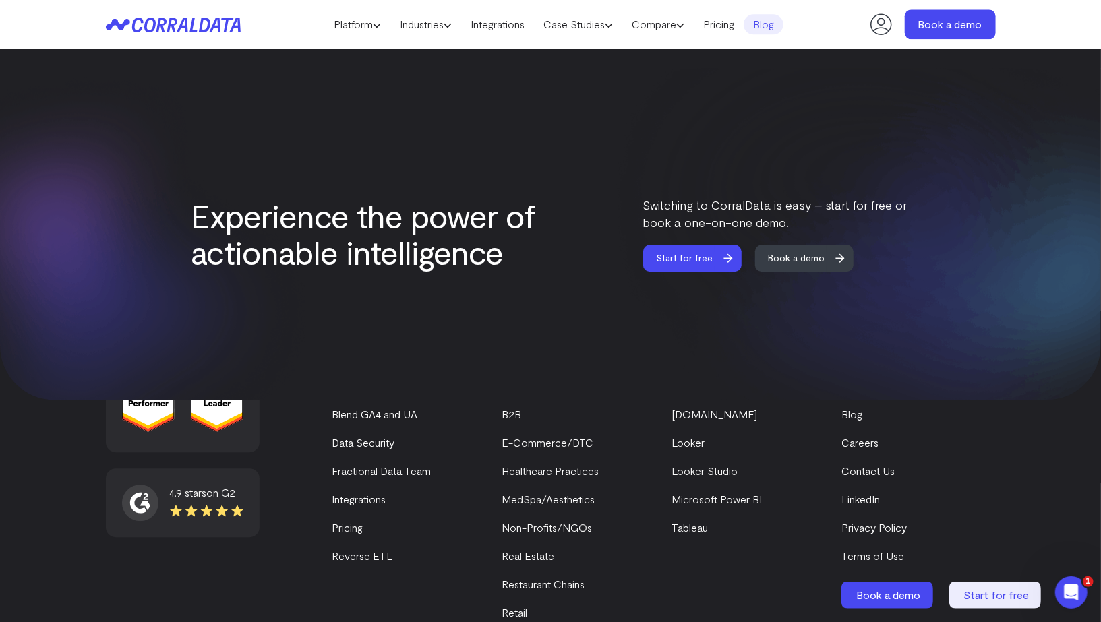
scroll to position [2351, 0]
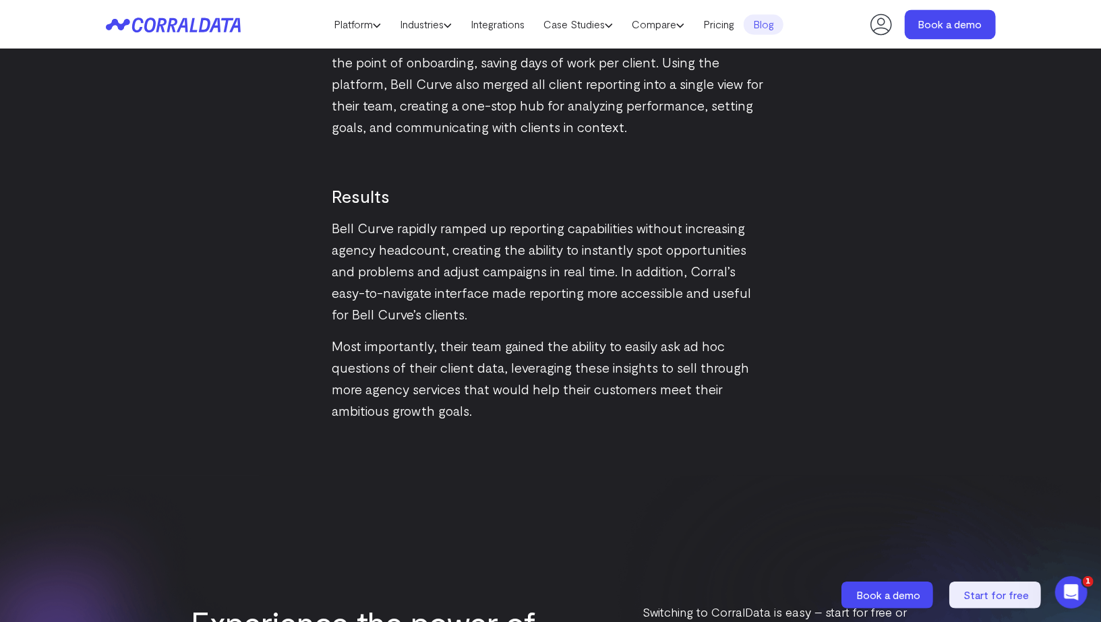
scroll to position [2048, 0]
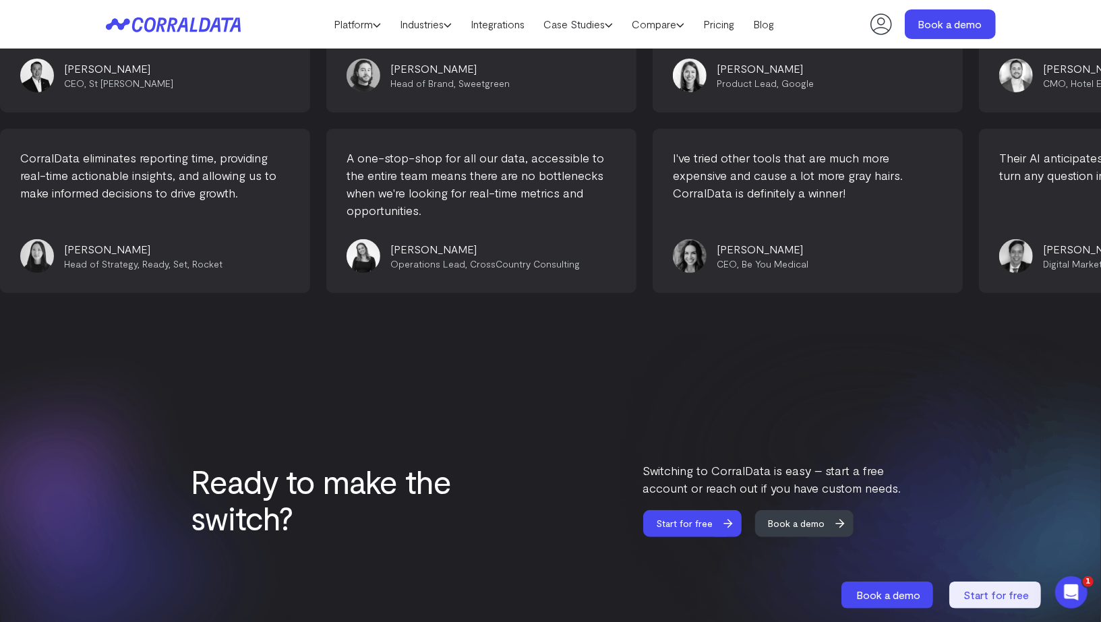
scroll to position [3617, 0]
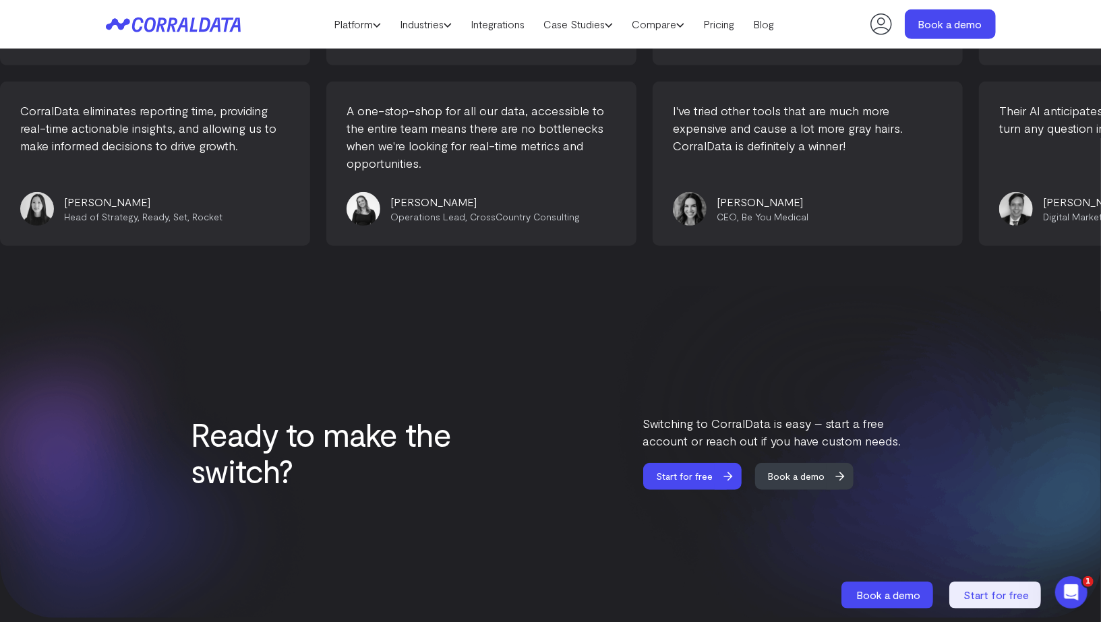
scroll to position [4103, 0]
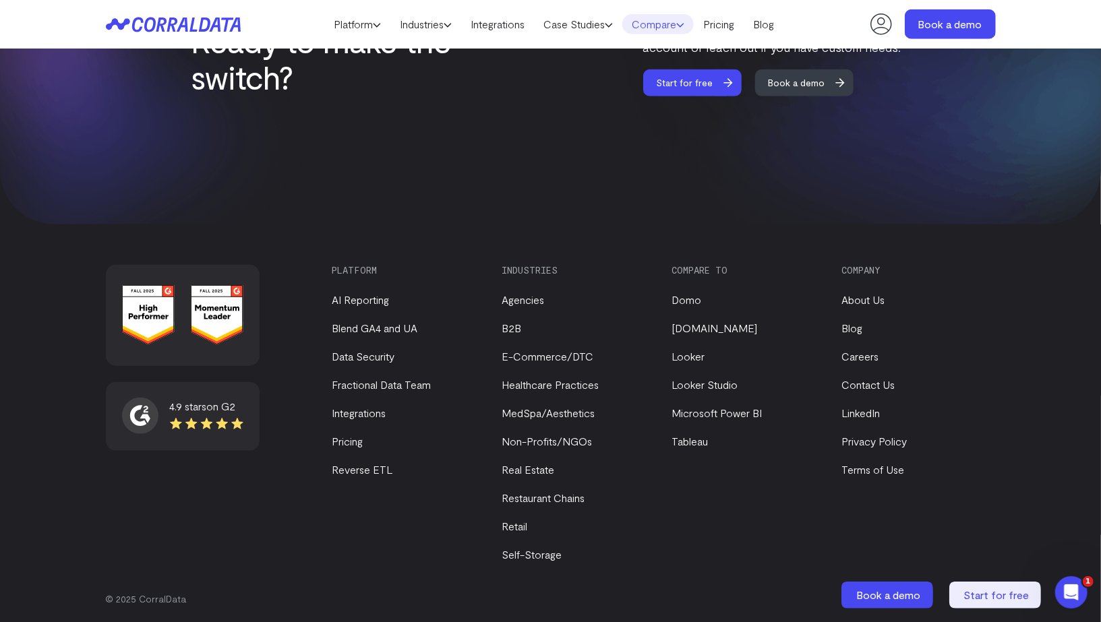
click at [675, 17] on link "Compare" at bounding box center [657, 24] width 71 height 20
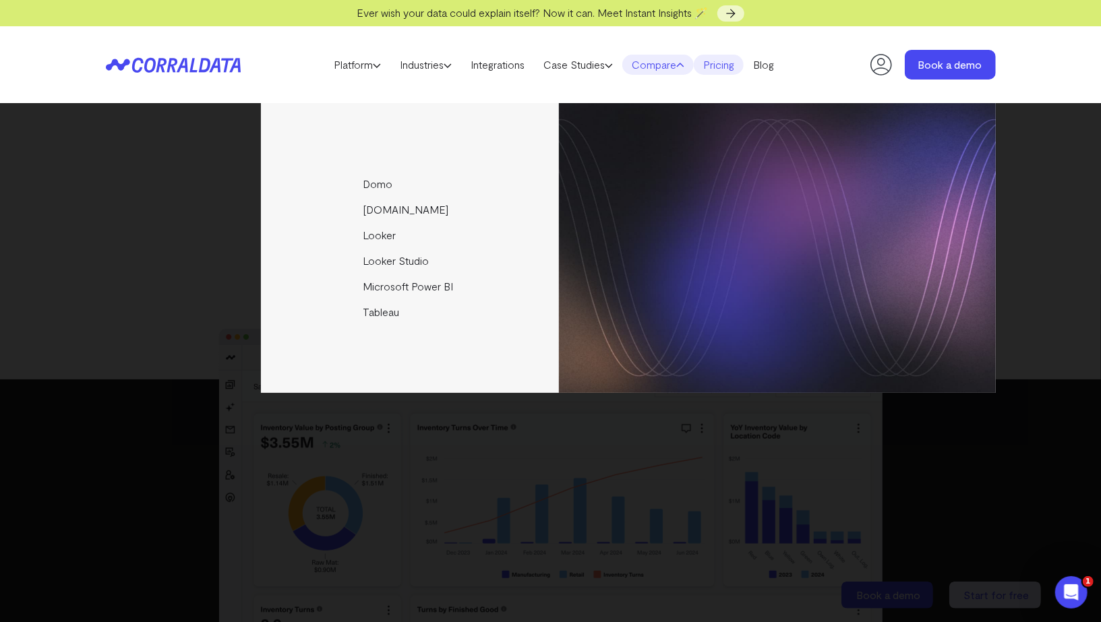
click at [728, 70] on link "Pricing" at bounding box center [719, 65] width 50 height 20
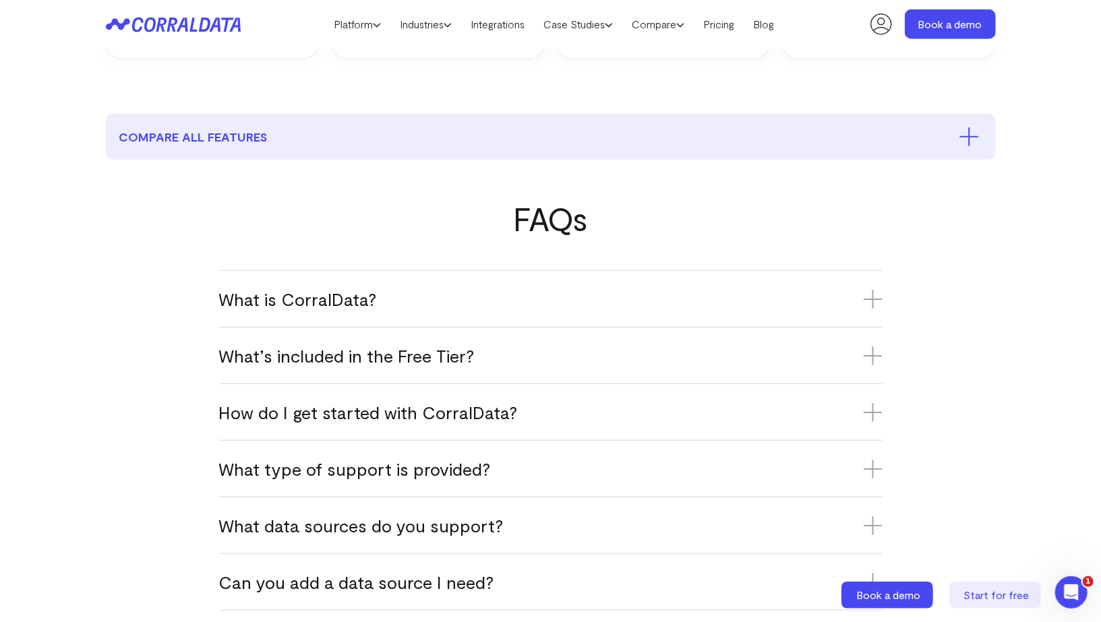
scroll to position [634, 0]
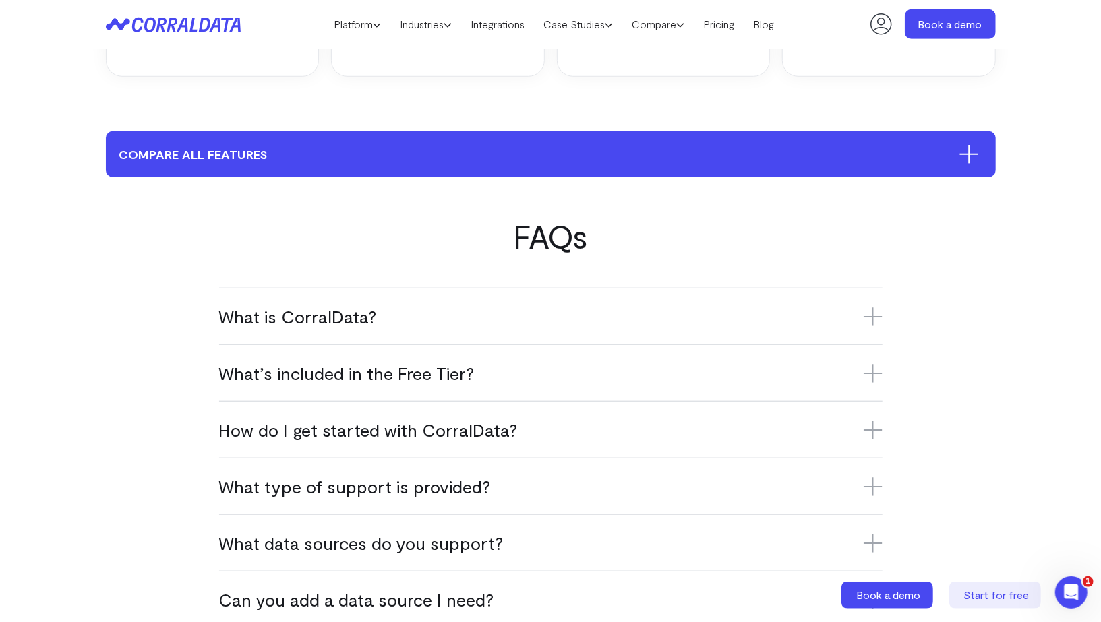
click at [966, 146] on icon at bounding box center [969, 154] width 20 height 19
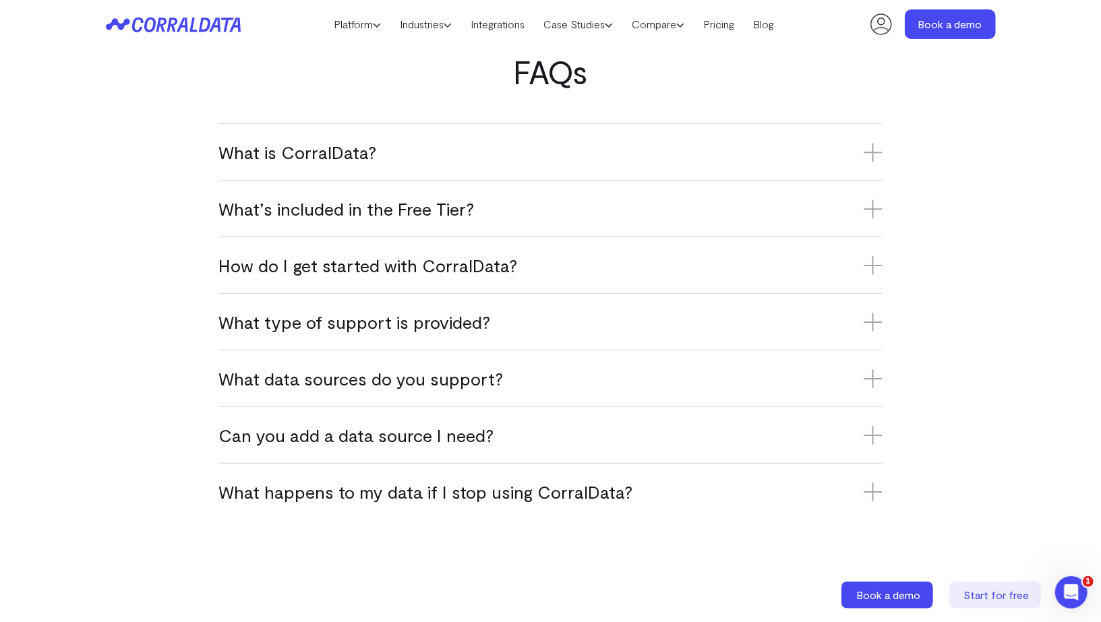
scroll to position [3231, 0]
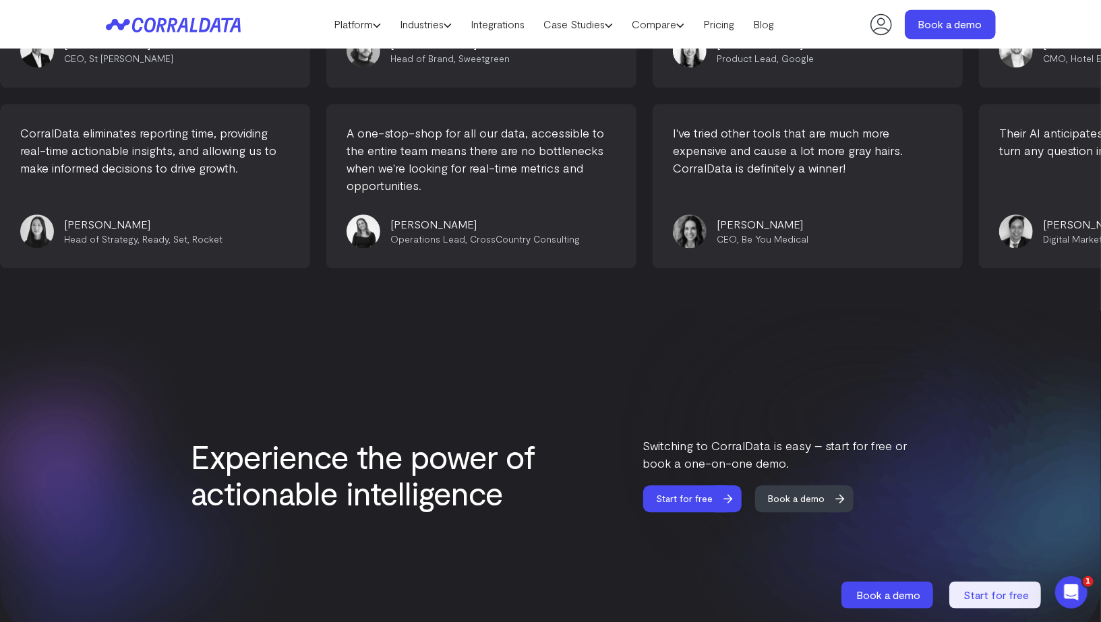
scroll to position [5719, 0]
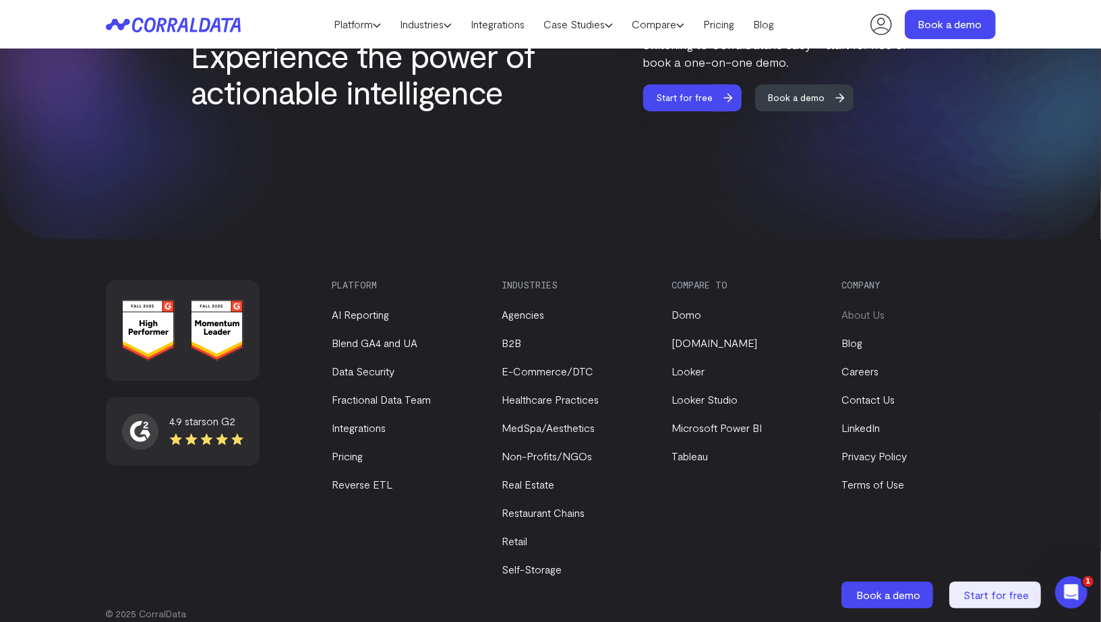
click at [858, 308] on link "About Us" at bounding box center [863, 314] width 43 height 13
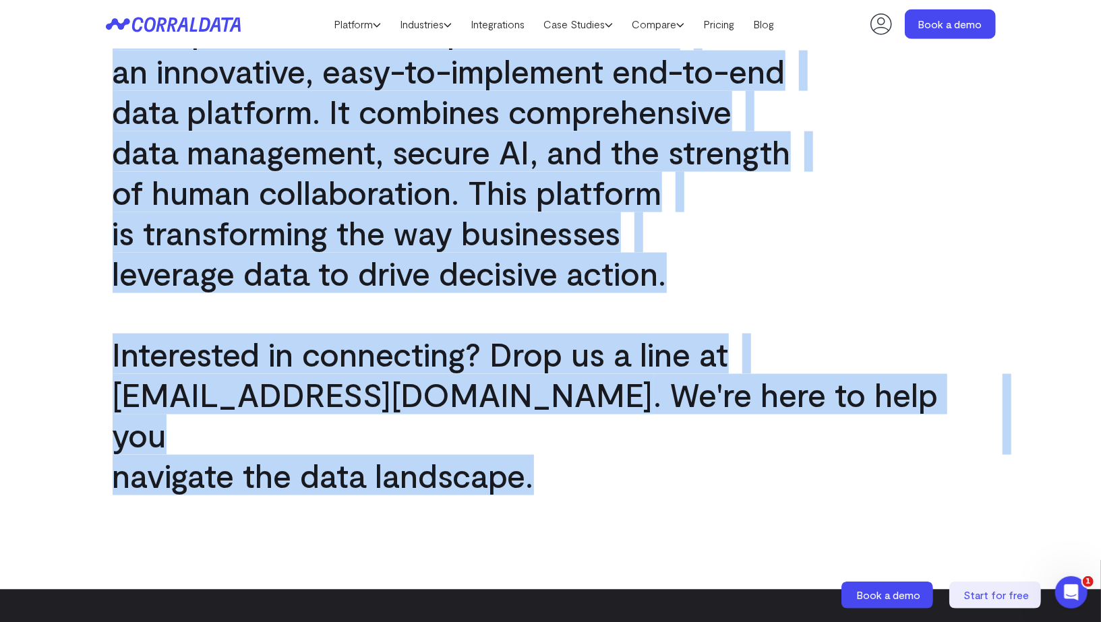
scroll to position [1012, 0]
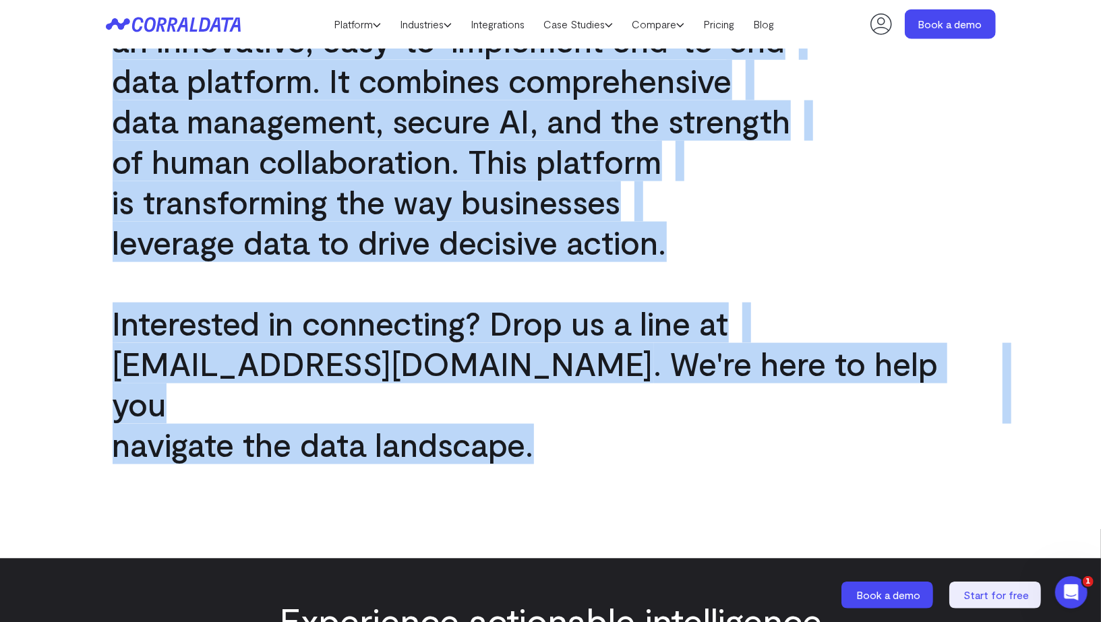
drag, startPoint x: 74, startPoint y: 62, endPoint x: 737, endPoint y: 539, distance: 816.6
click at [737, 539] on body "Ever wish your data could explain itself? Now it can. Meet Instant Insights 🪄 P…" at bounding box center [550, 216] width 1101 height 2456
copy body "At CorralData, we are democratizing the AI revolution, anchored by a fundamenta…"
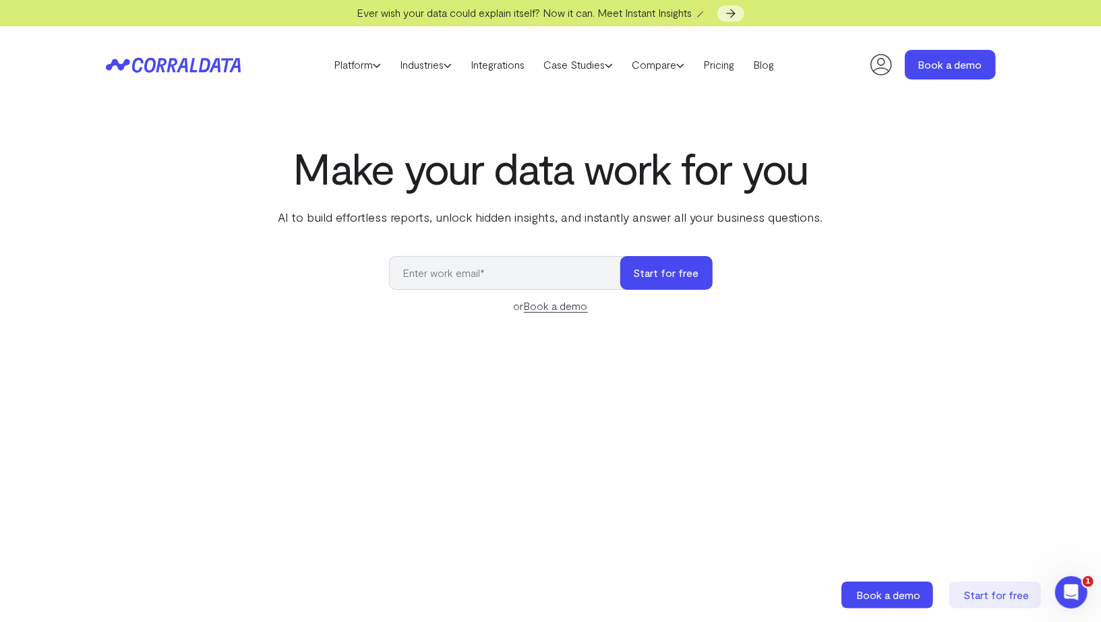
click at [878, 61] on icon at bounding box center [881, 65] width 22 height 22
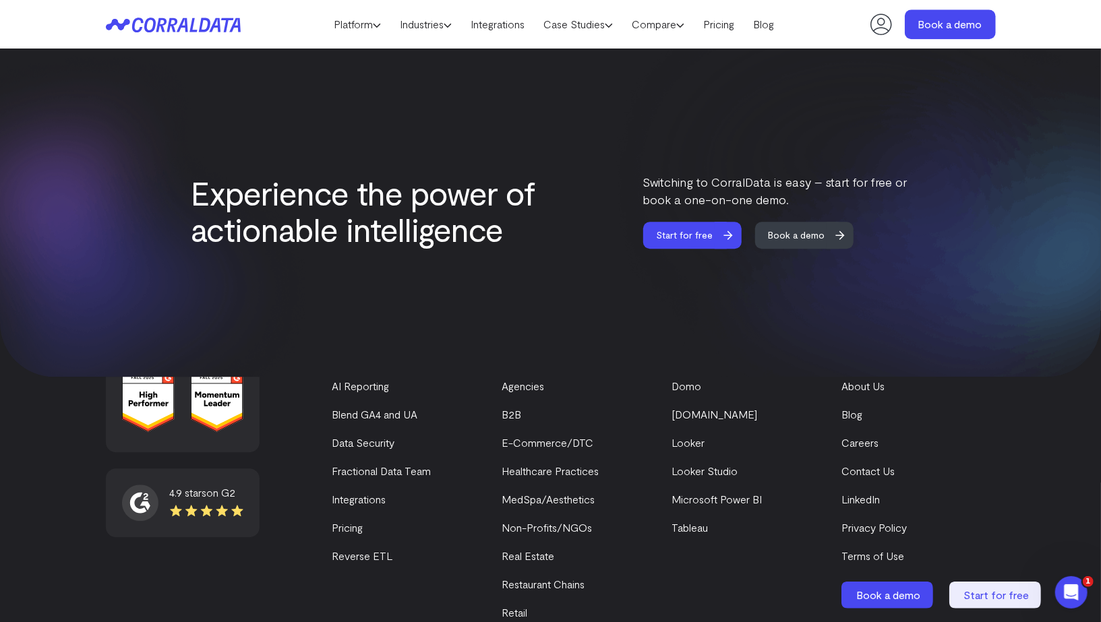
scroll to position [5719, 0]
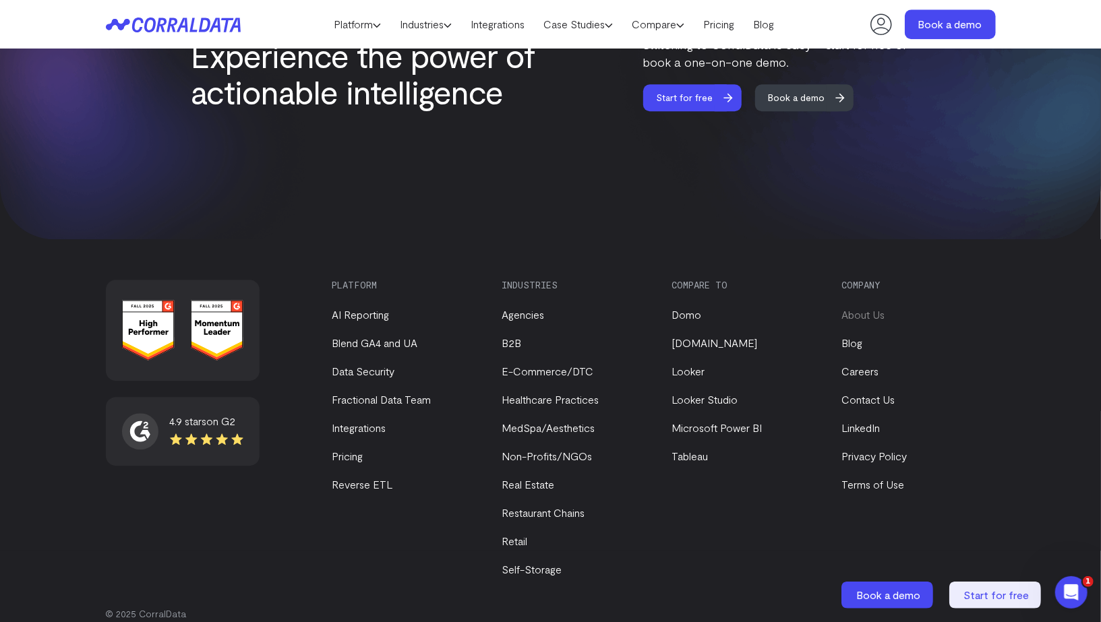
click at [859, 308] on link "About Us" at bounding box center [863, 314] width 43 height 13
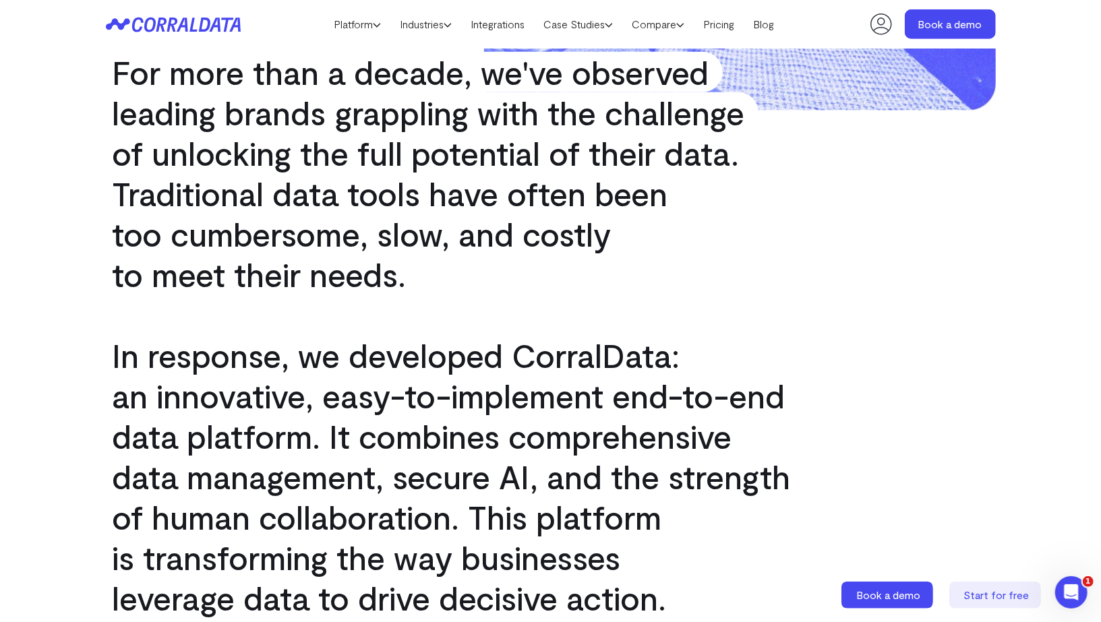
scroll to position [661, 0]
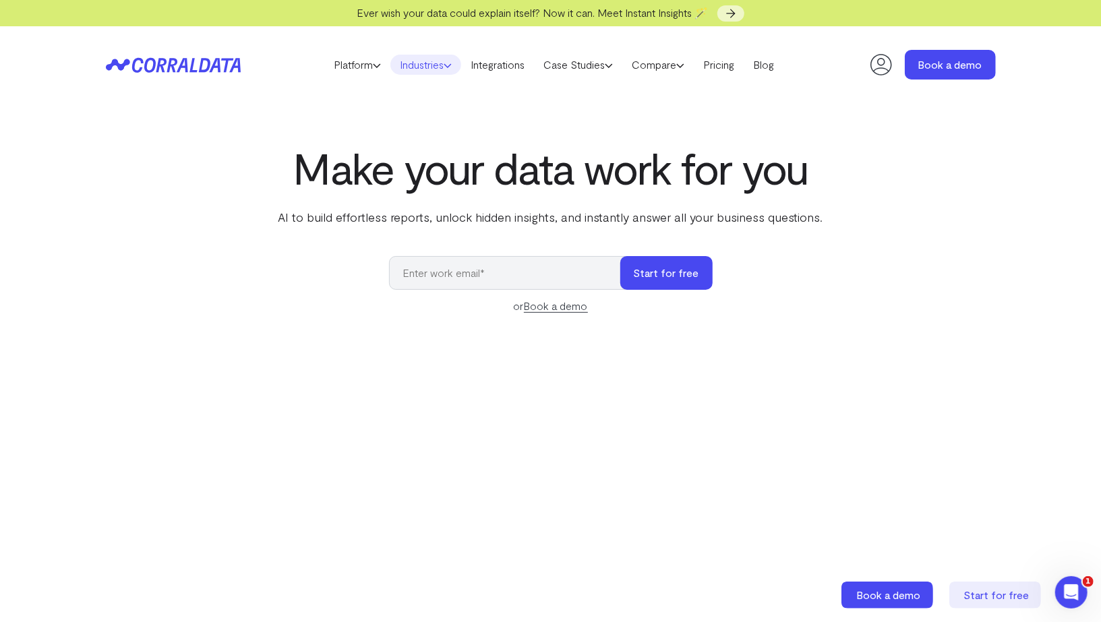
click at [421, 64] on link "Industries" at bounding box center [425, 65] width 71 height 20
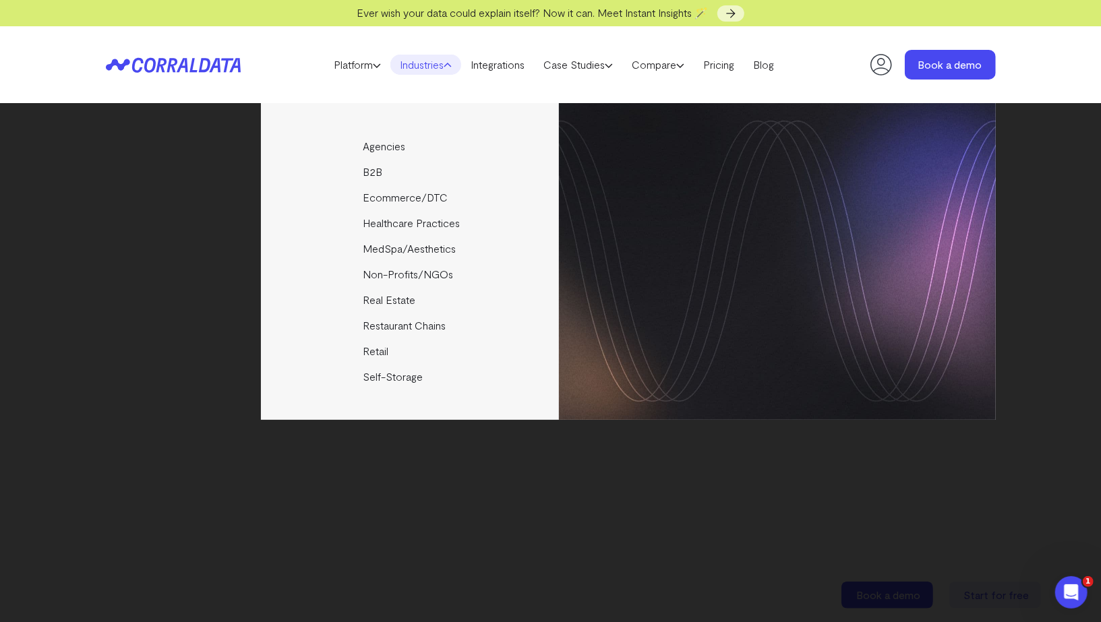
click at [430, 61] on link "Industries" at bounding box center [425, 65] width 71 height 20
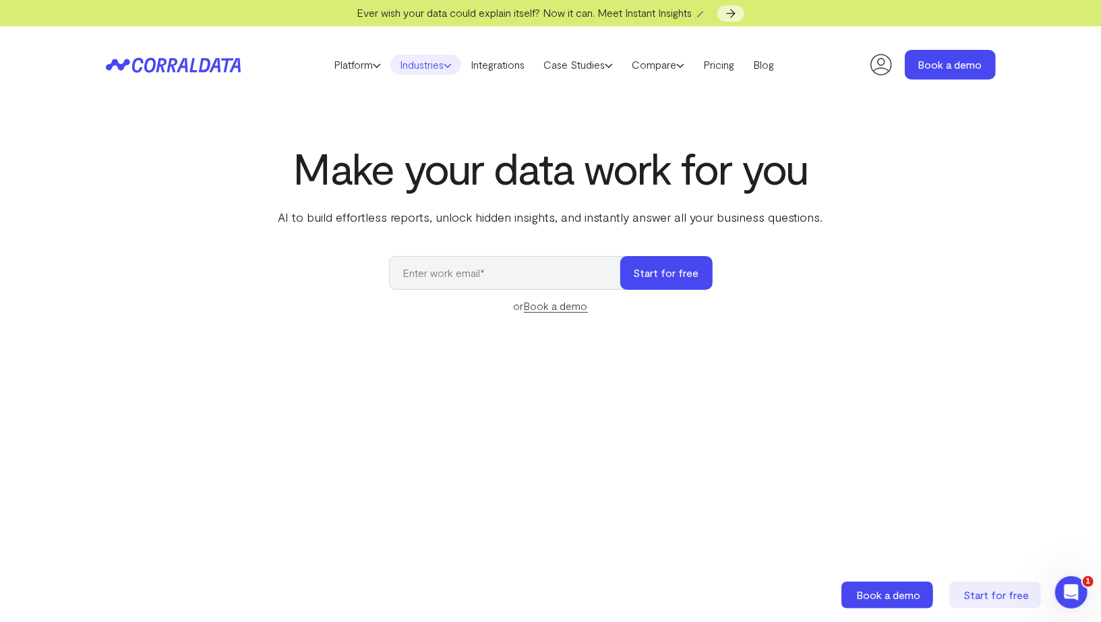
click at [438, 59] on link "Industries" at bounding box center [425, 65] width 71 height 20
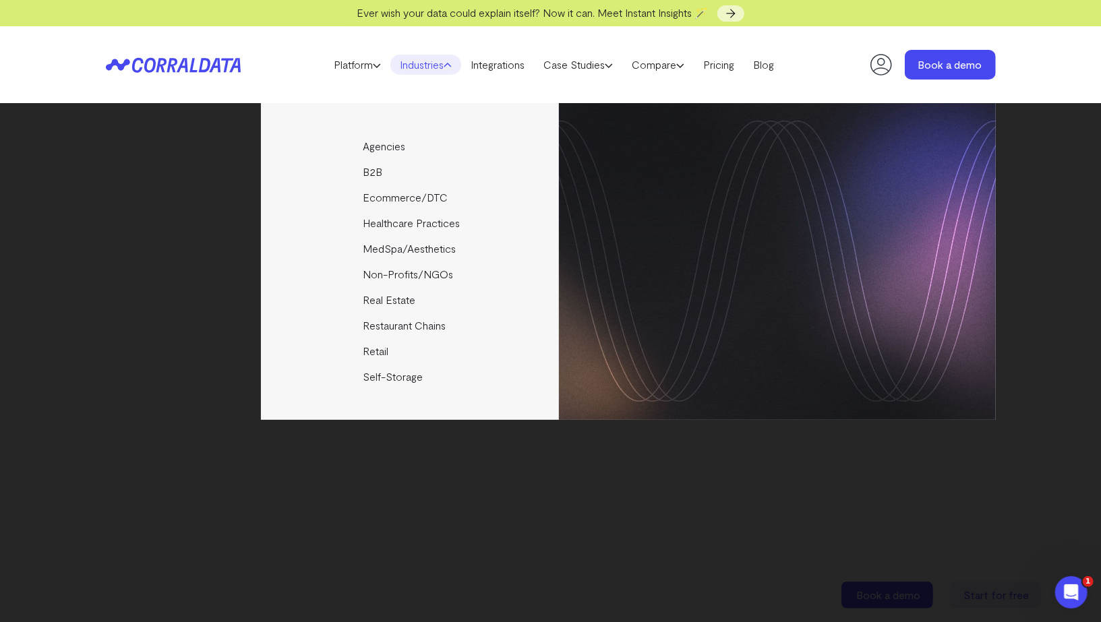
click at [448, 67] on icon at bounding box center [448, 65] width 8 height 8
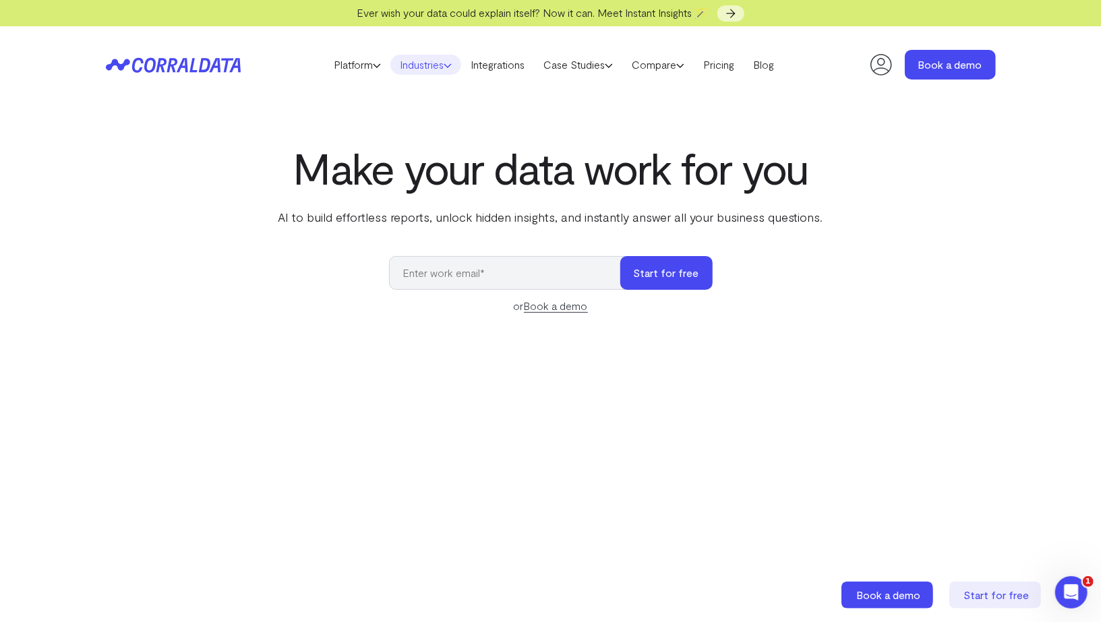
click at [423, 63] on link "Industries" at bounding box center [425, 65] width 71 height 20
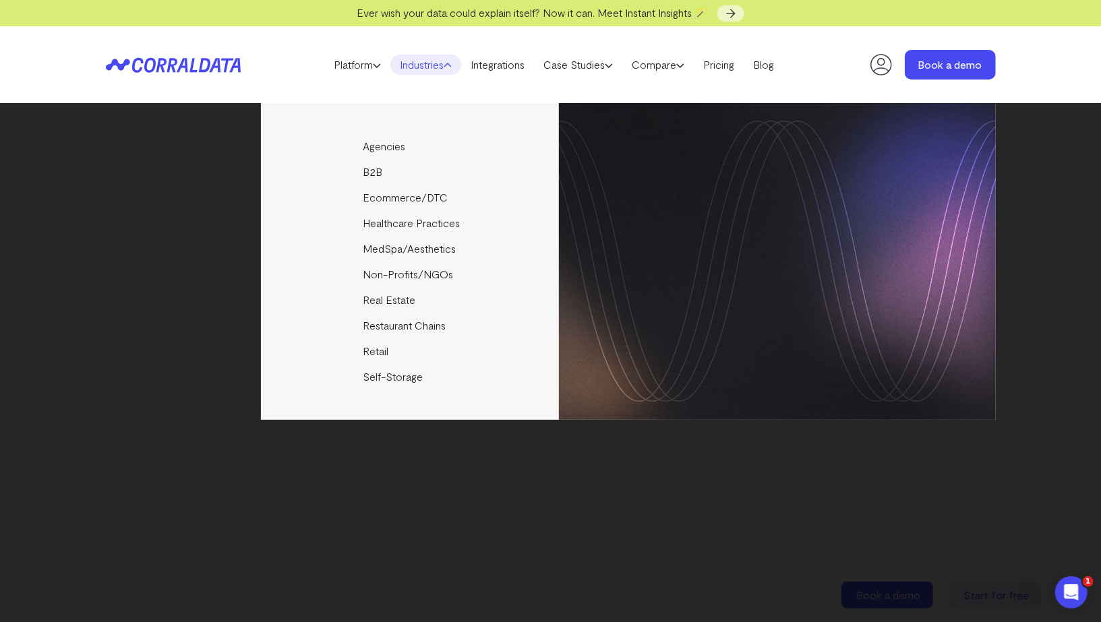
click at [406, 65] on link "Industries" at bounding box center [425, 65] width 71 height 20
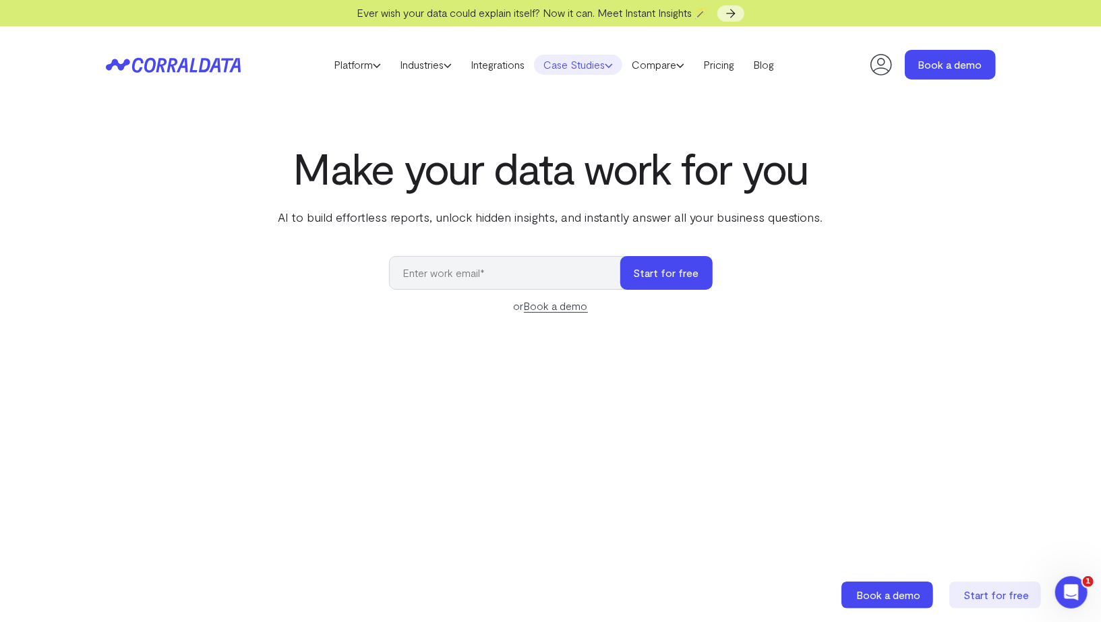
click at [568, 61] on link "Case Studies" at bounding box center [578, 65] width 88 height 20
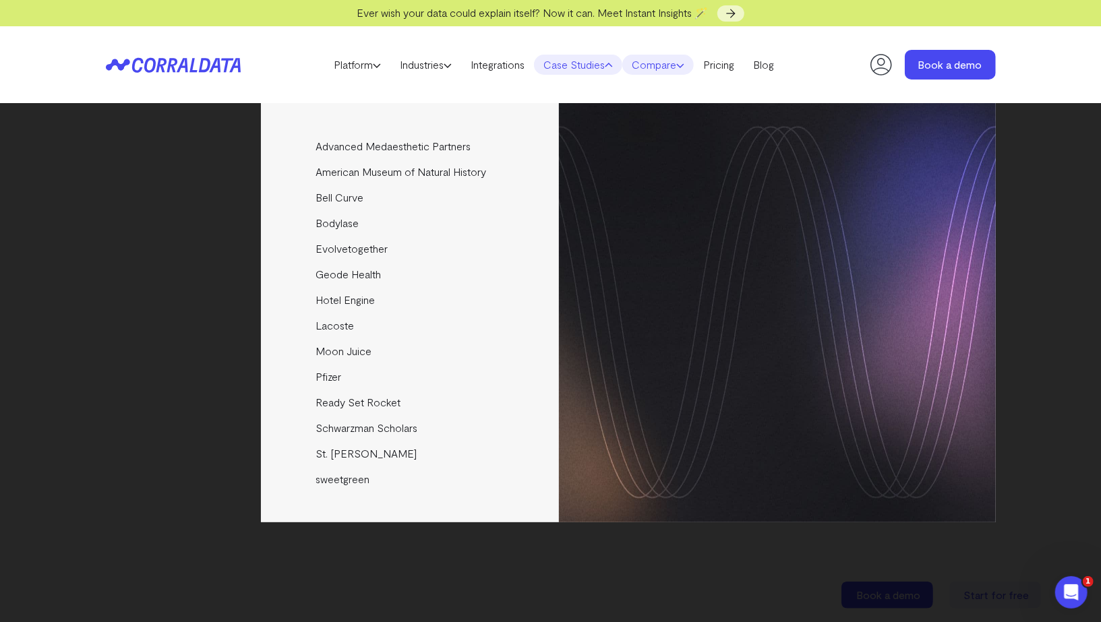
click at [652, 63] on link "Compare" at bounding box center [657, 65] width 71 height 20
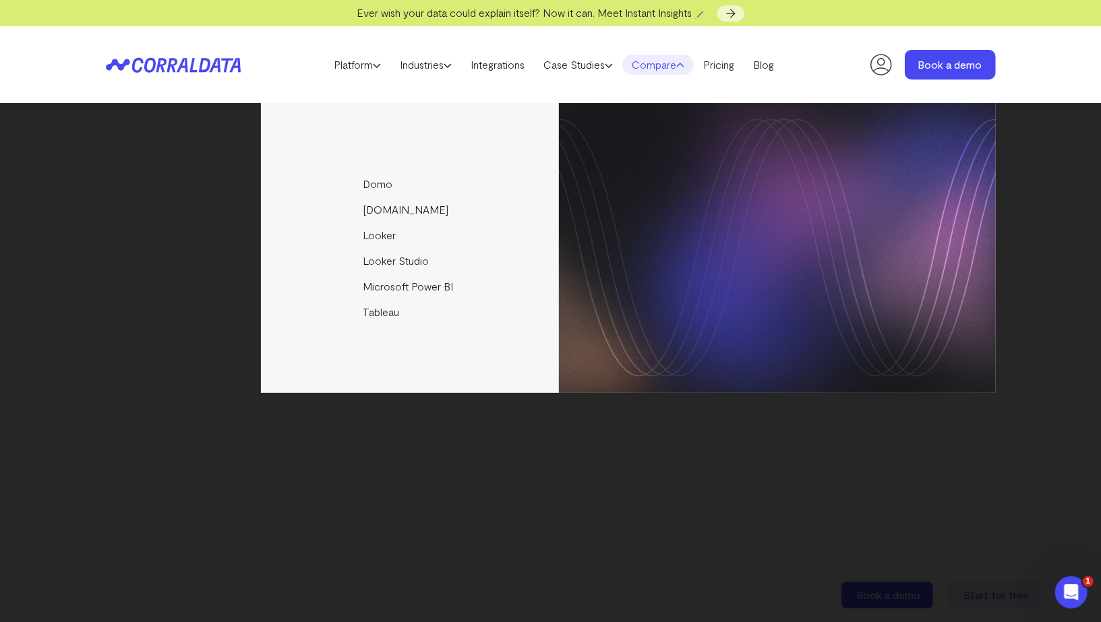
click at [270, 45] on header "Platform AI Reporting Use AI to effortlessly answer any business questions from…" at bounding box center [551, 64] width 890 height 77
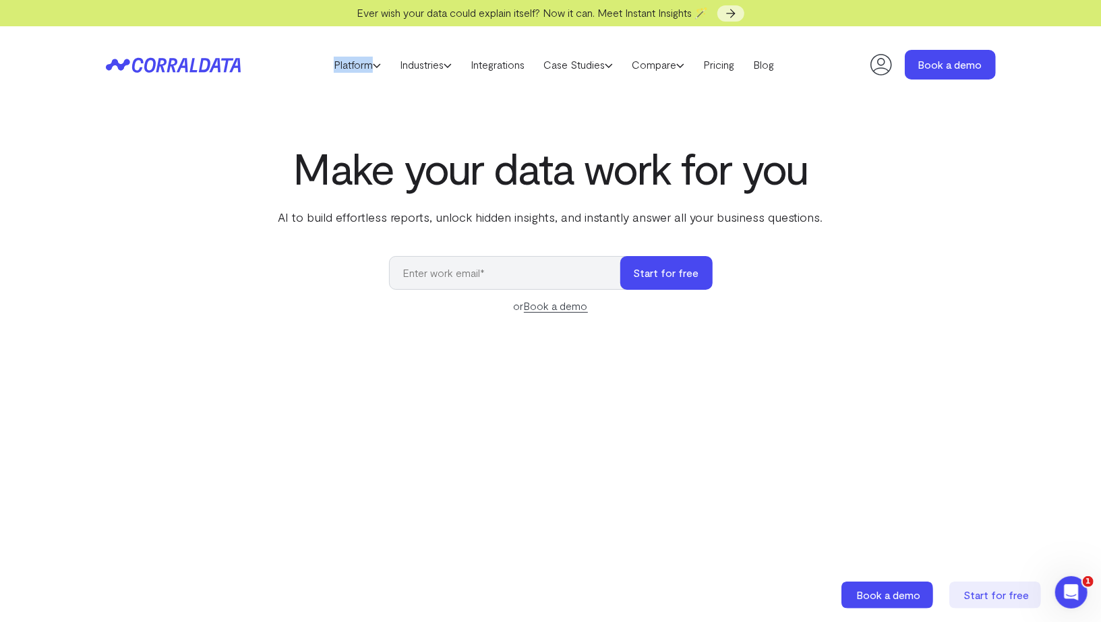
click at [270, 45] on header "Platform AI Reporting Use AI to effortlessly answer any business questions from…" at bounding box center [551, 64] width 890 height 77
click at [394, 120] on section "Make your data work for you AI to build effortless reports, unlock hidden insig…" at bounding box center [550, 455] width 1101 height 704
